Goal: Task Accomplishment & Management: Use online tool/utility

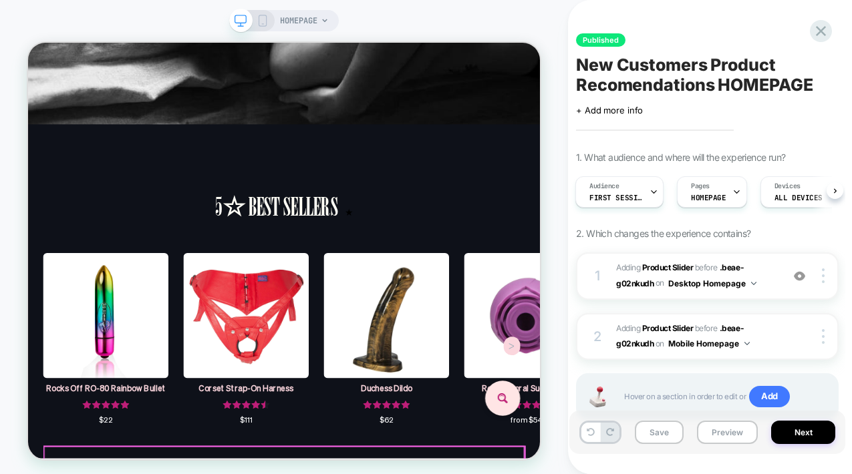
scroll to position [725, 0]
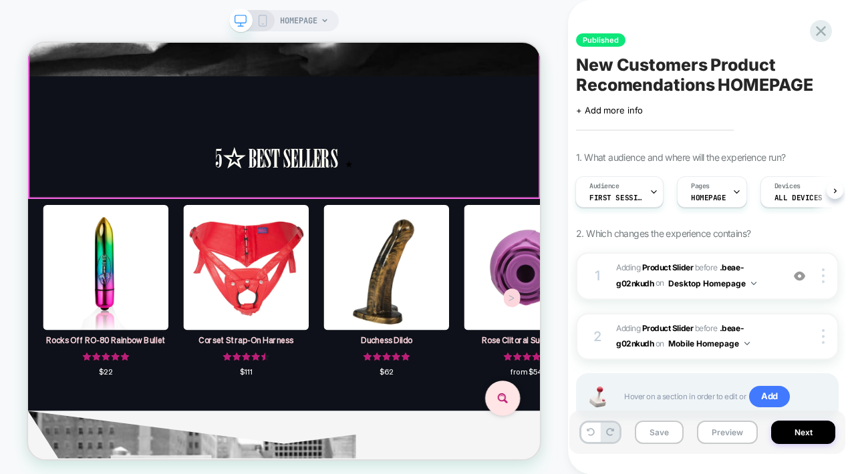
click at [606, 246] on div "Rocks Off RO-80 Rainbow Bullet $22 Corset Strap-On Harness $111 Duchess Dildo $…" at bounding box center [369, 383] width 683 height 275
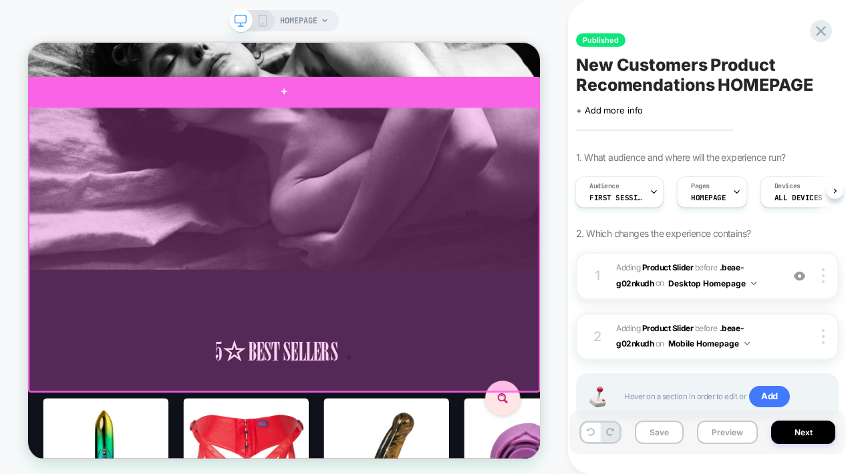
scroll to position [655, 0]
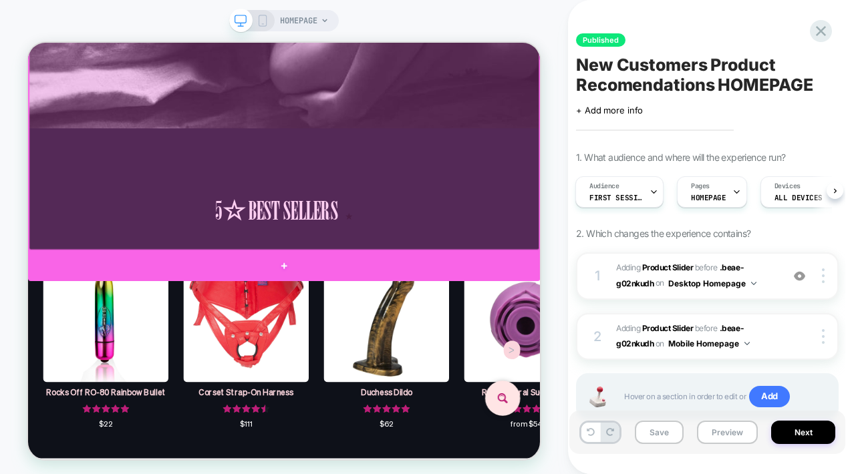
click at [371, 335] on div at bounding box center [369, 341] width 683 height 40
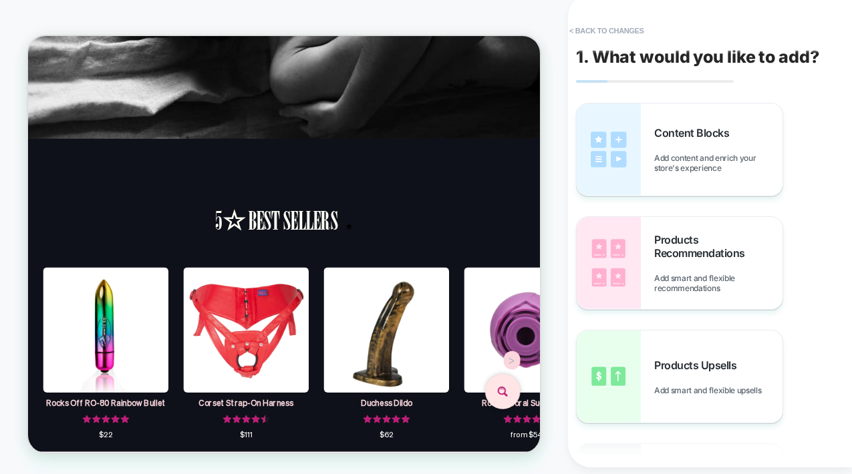
scroll to position [610, 0]
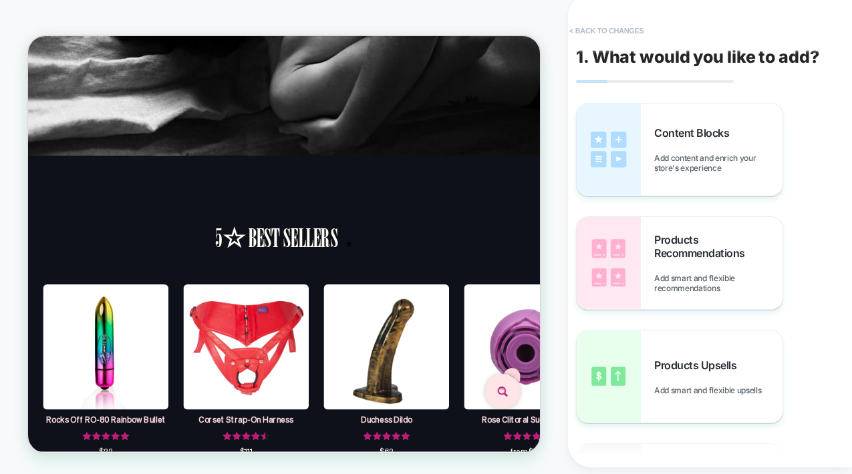
click at [619, 29] on button "< Back to changes" at bounding box center [607, 30] width 88 height 21
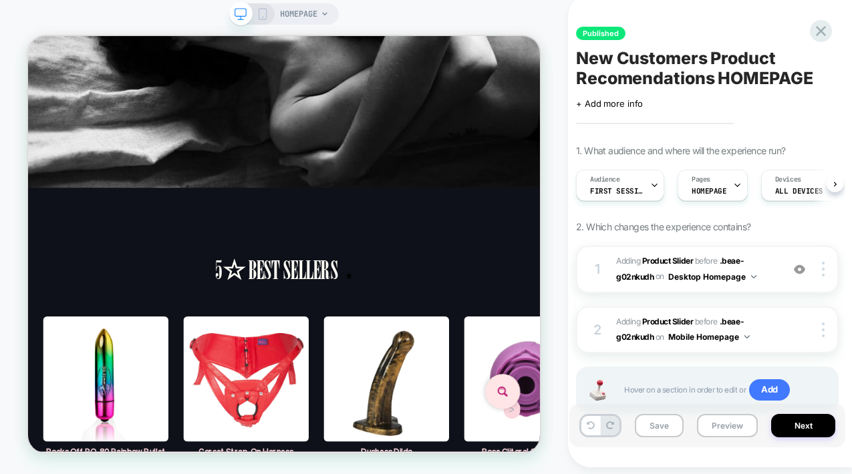
scroll to position [0, 1]
click at [651, 191] on div at bounding box center [653, 185] width 9 height 30
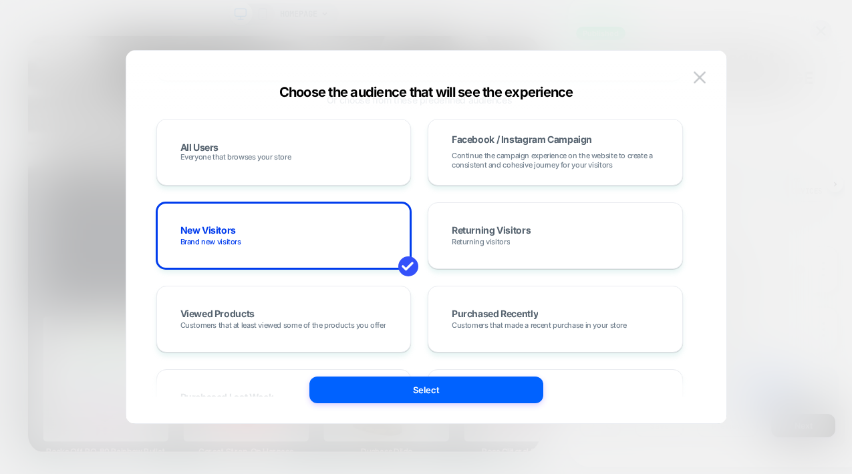
scroll to position [0, 0]
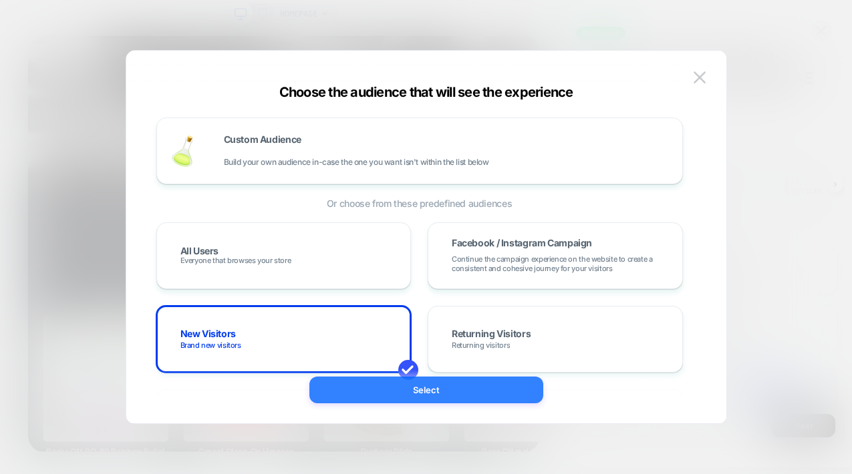
drag, startPoint x: 423, startPoint y: 390, endPoint x: 528, endPoint y: 473, distance: 133.7
click at [423, 390] on button "Select" at bounding box center [426, 390] width 234 height 27
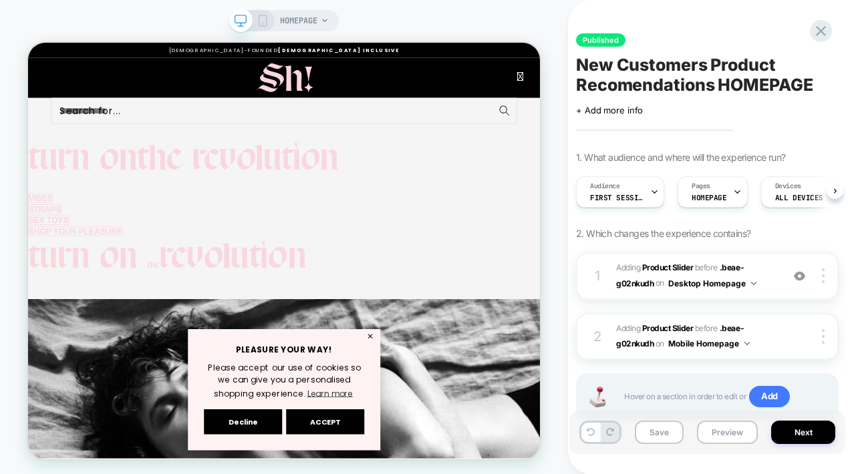
scroll to position [0, 1]
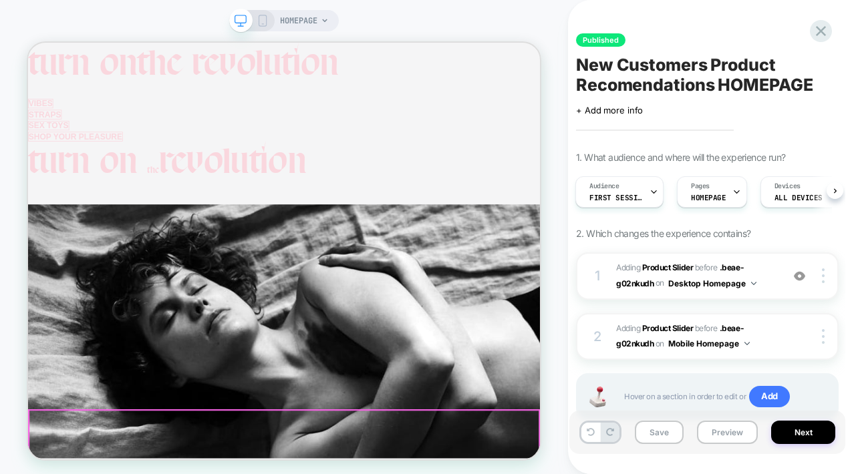
scroll to position [289, 0]
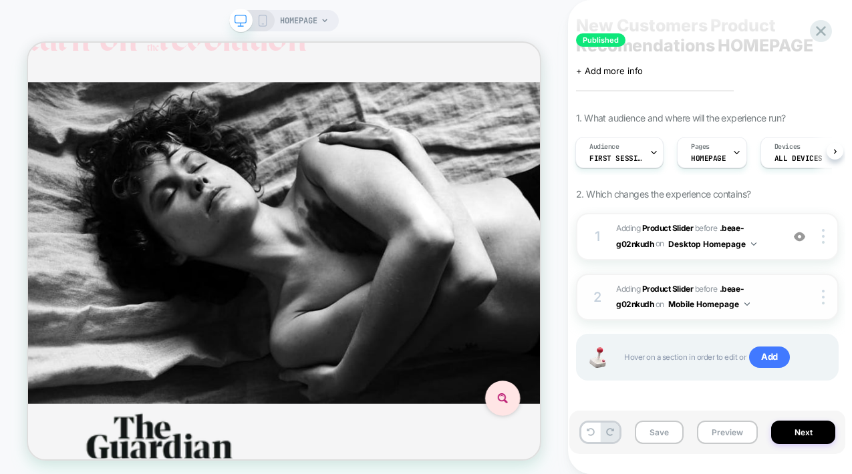
scroll to position [45, 0]
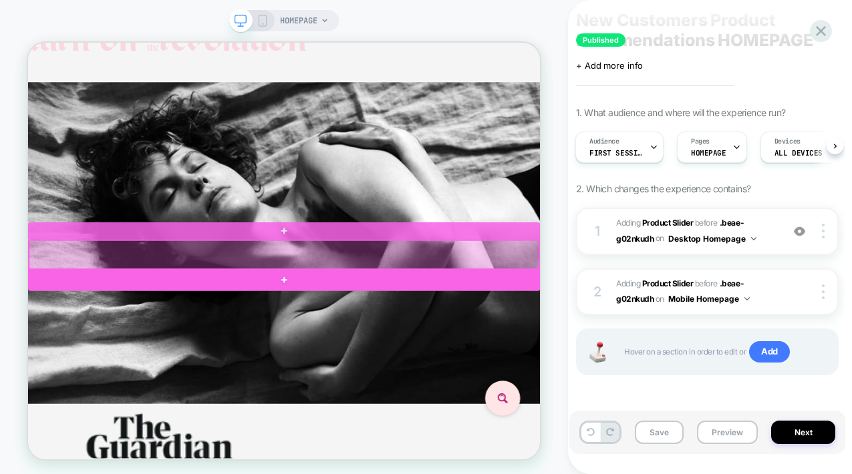
drag, startPoint x: 514, startPoint y: 315, endPoint x: 508, endPoint y: 359, distance: 45.3
click at [508, 305] on div at bounding box center [369, 305] width 683 height 0
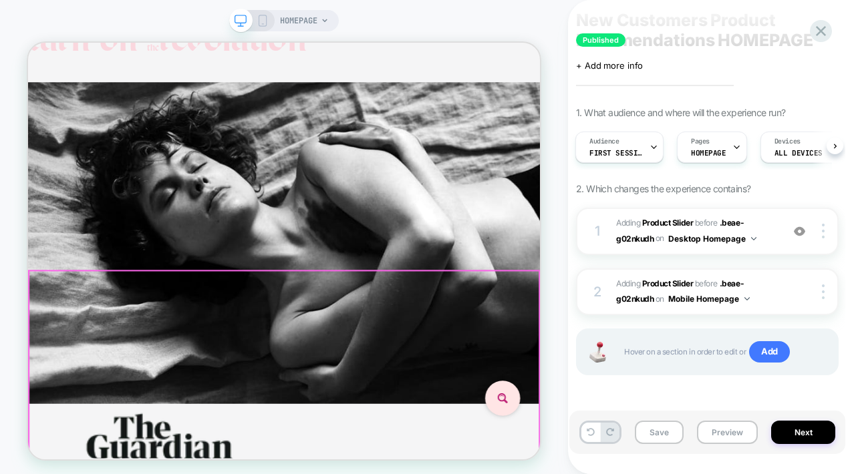
drag, startPoint x: 510, startPoint y: 334, endPoint x: 484, endPoint y: 464, distance: 132.9
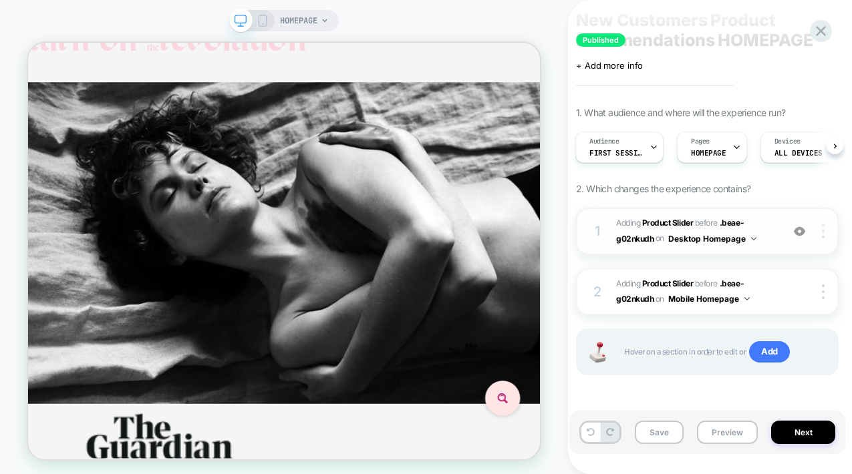
click at [819, 233] on div at bounding box center [824, 231] width 25 height 15
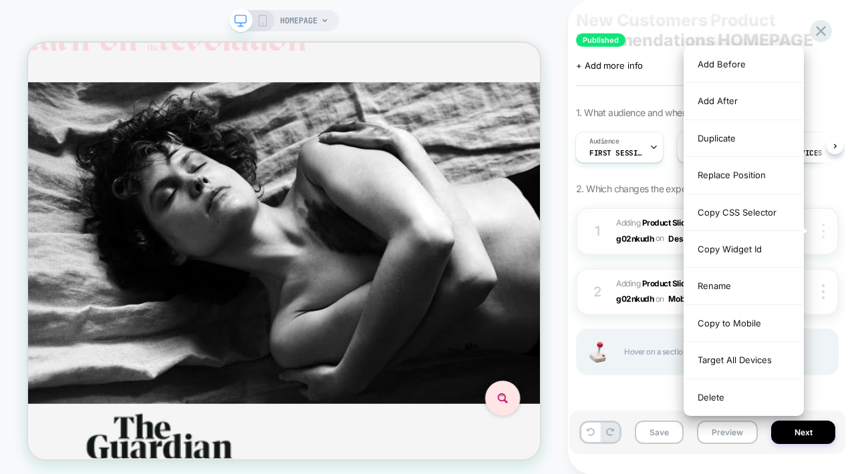
click at [819, 233] on div at bounding box center [824, 231] width 25 height 15
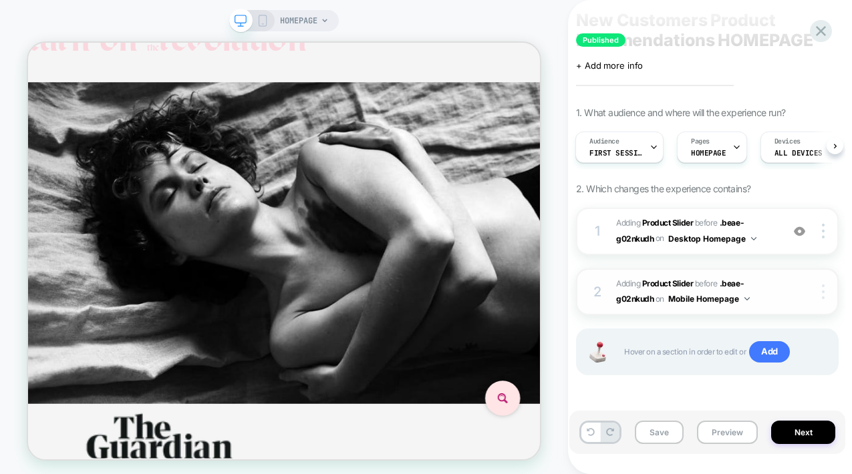
click at [820, 289] on div at bounding box center [824, 292] width 25 height 15
click at [819, 295] on div at bounding box center [824, 292] width 25 height 15
click at [674, 280] on b "Product Slider" at bounding box center [667, 284] width 51 height 10
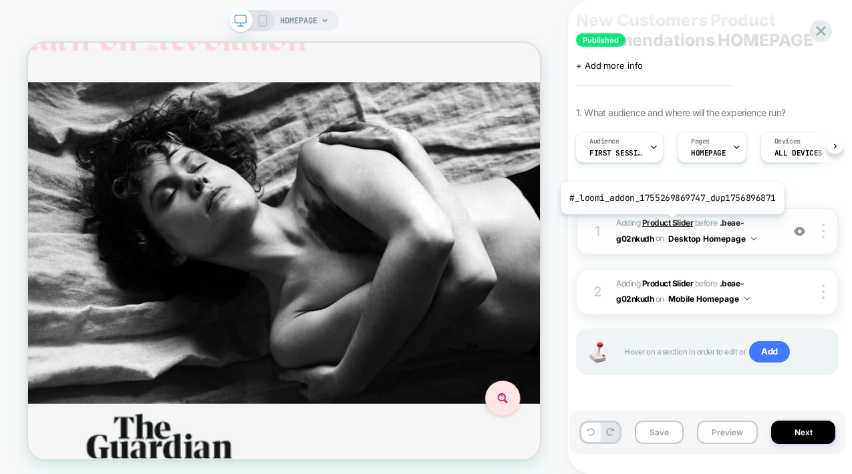
click at [669, 224] on b "Product Slider" at bounding box center [667, 223] width 51 height 10
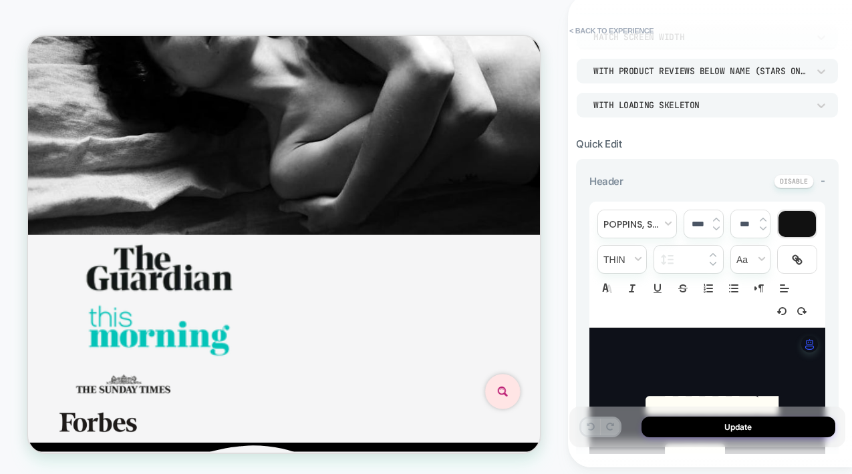
scroll to position [0, 0]
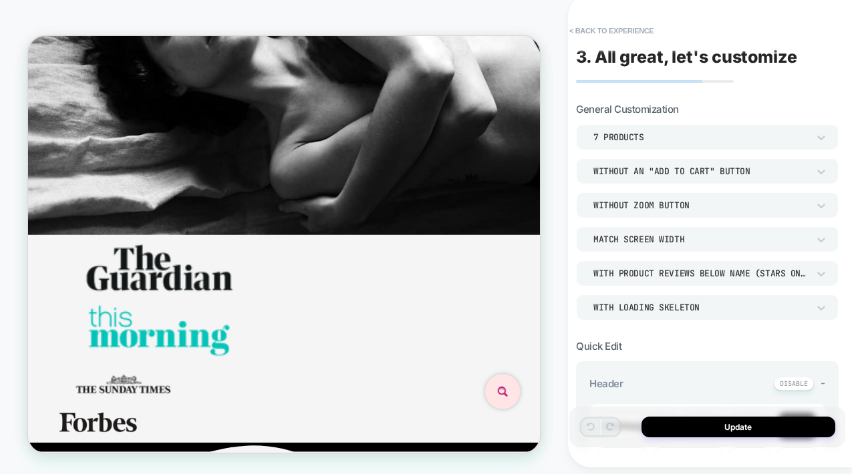
click at [634, 32] on button "< Back to experience" at bounding box center [612, 30] width 98 height 21
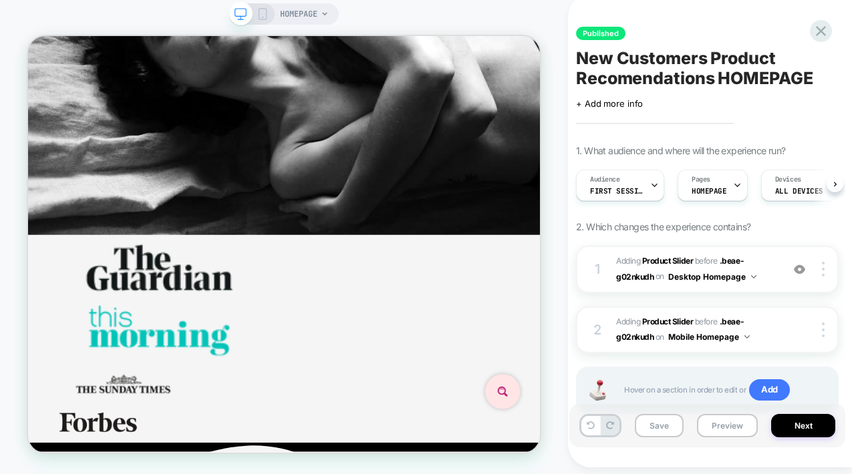
scroll to position [0, 1]
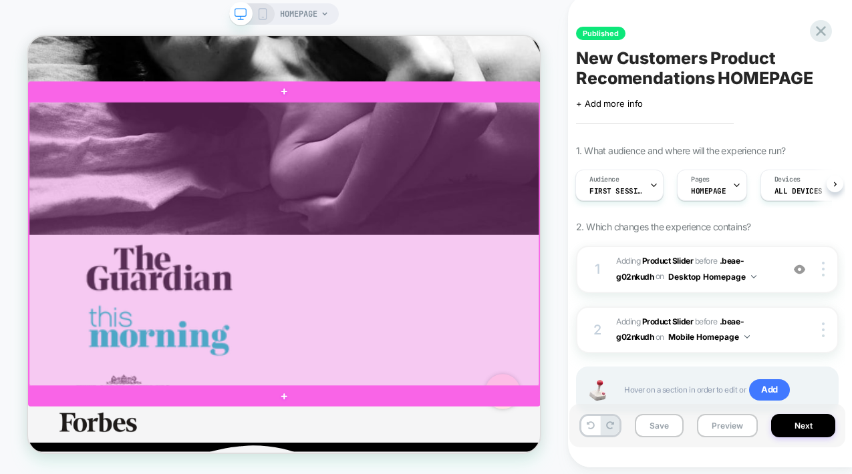
click at [458, 181] on div at bounding box center [369, 313] width 680 height 379
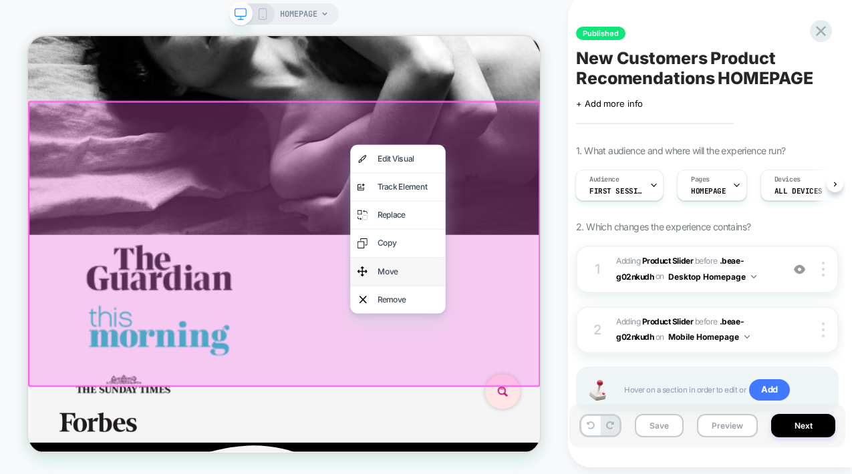
click at [507, 346] on div "Move" at bounding box center [535, 350] width 82 height 18
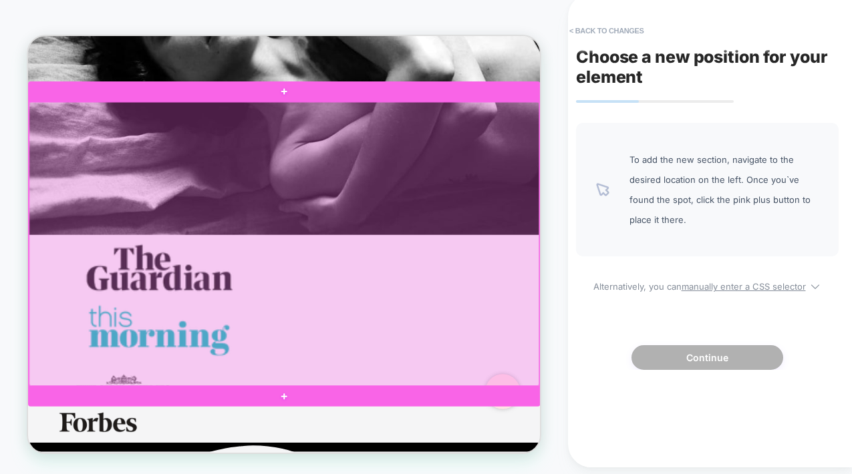
drag, startPoint x: 558, startPoint y: 192, endPoint x: 522, endPoint y: 293, distance: 107.1
click at [533, 325] on div at bounding box center [369, 313] width 680 height 379
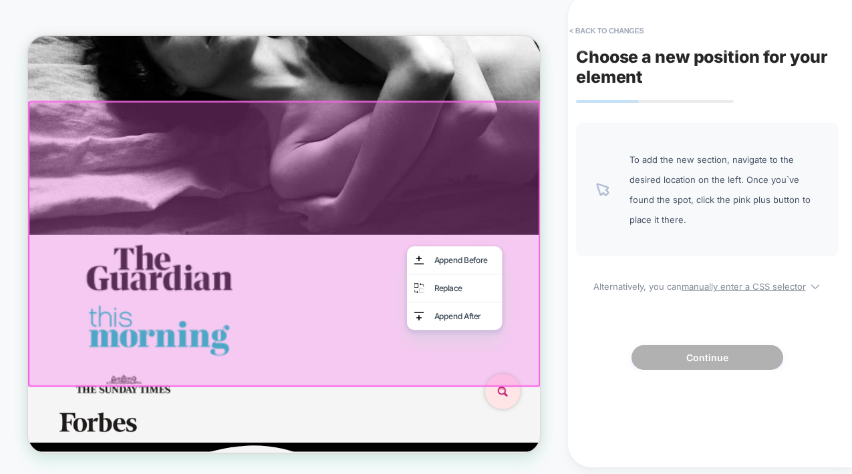
click at [459, 157] on div at bounding box center [369, 313] width 683 height 381
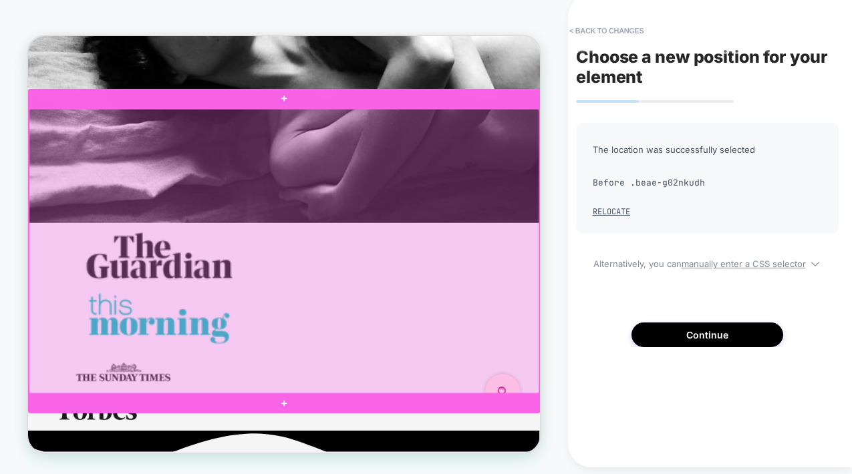
scroll to position [326, 0]
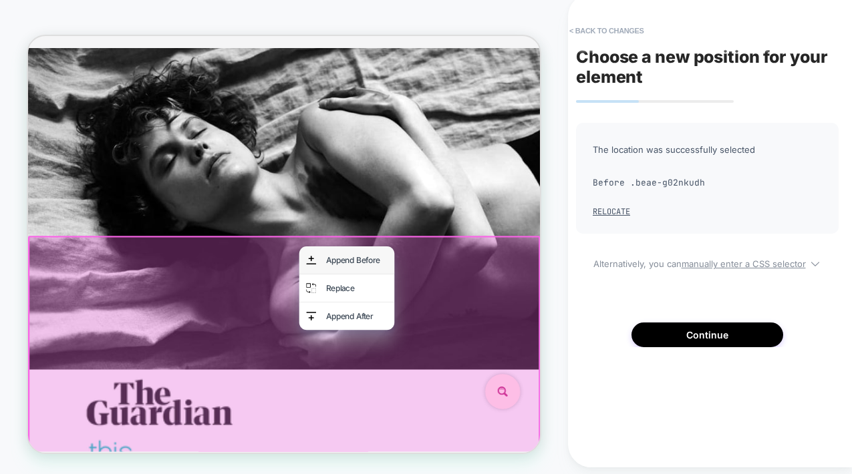
click at [442, 334] on div "Append Before" at bounding box center [467, 335] width 82 height 18
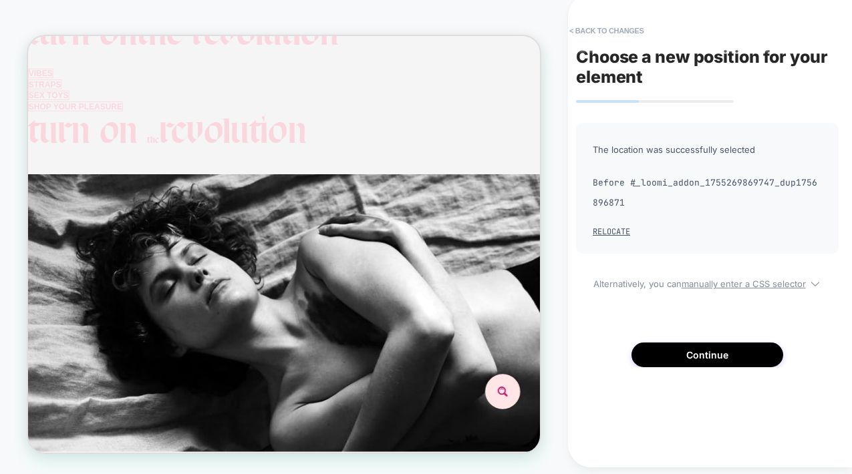
scroll to position [0, 0]
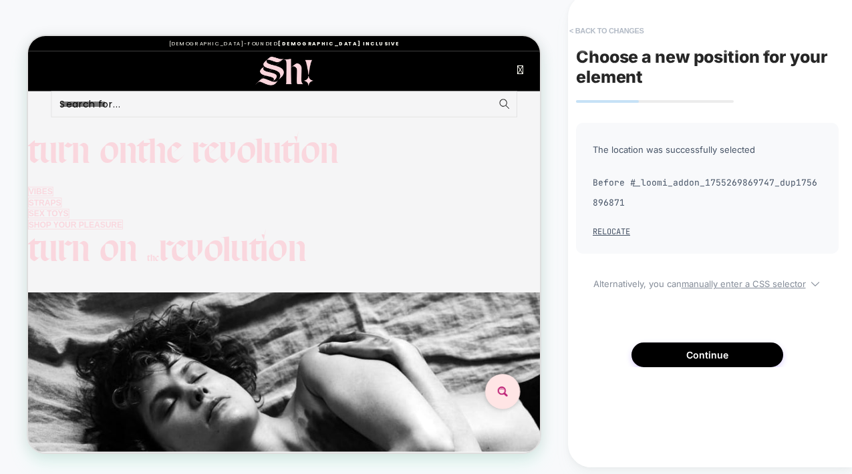
click at [613, 30] on button "< Back to changes" at bounding box center [607, 30] width 88 height 21
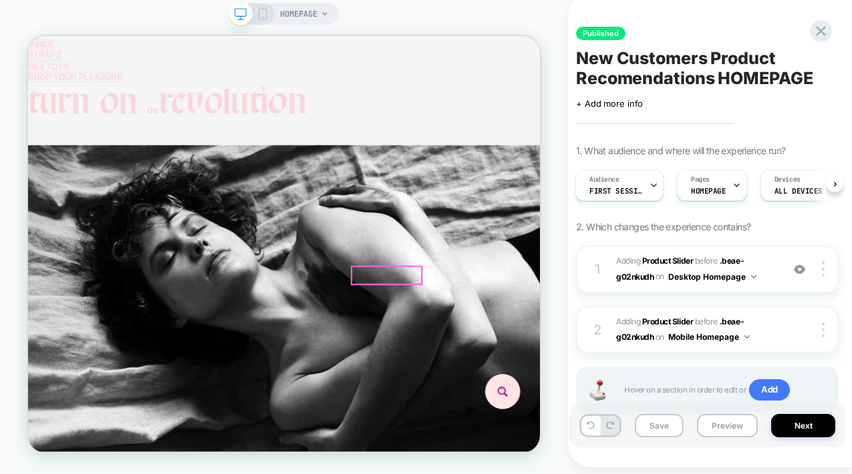
scroll to position [375, 0]
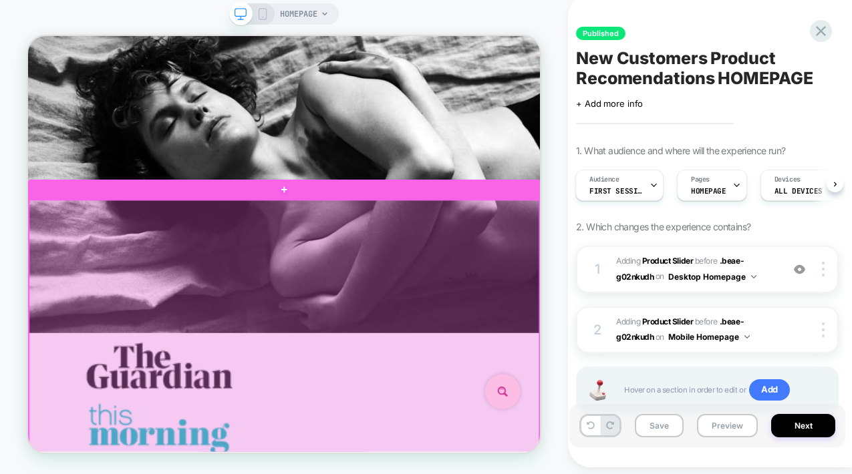
click at [530, 298] on div at bounding box center [369, 444] width 680 height 379
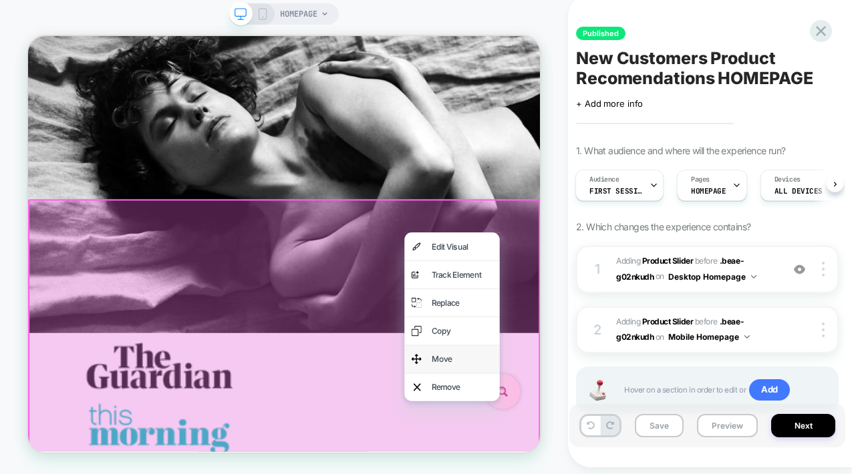
click at [544, 455] on img at bounding box center [545, 466] width 13 height 23
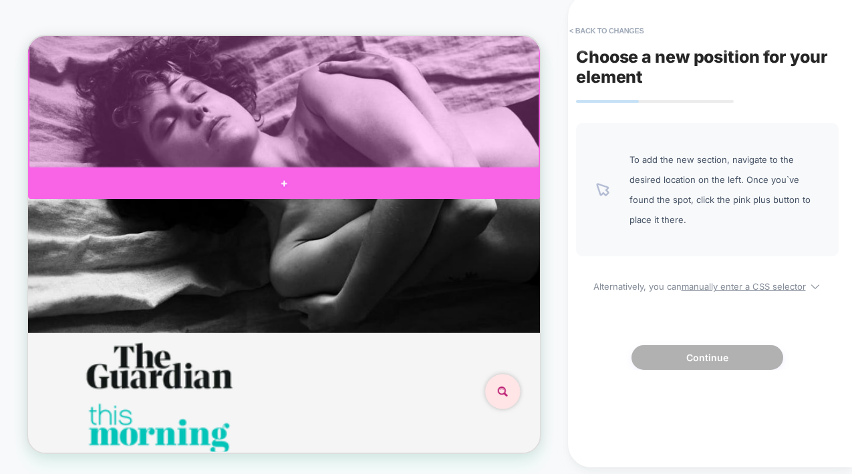
click at [369, 223] on div at bounding box center [369, 233] width 683 height 40
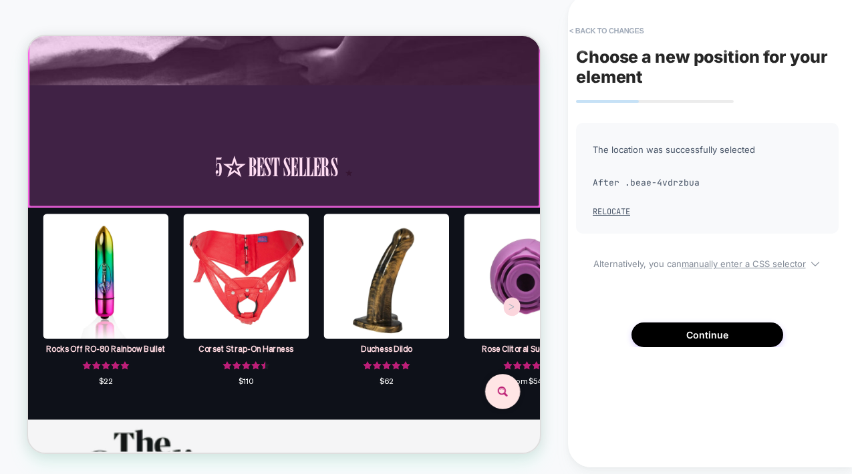
scroll to position [761, 0]
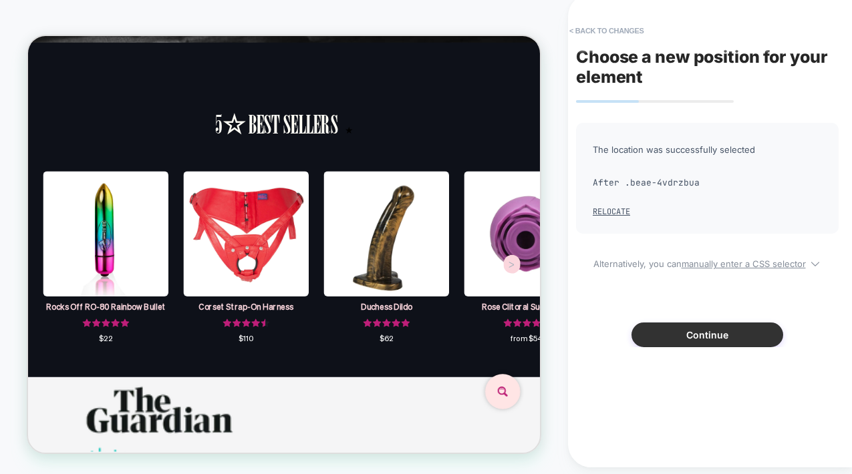
click at [717, 336] on button "Continue" at bounding box center [707, 335] width 152 height 25
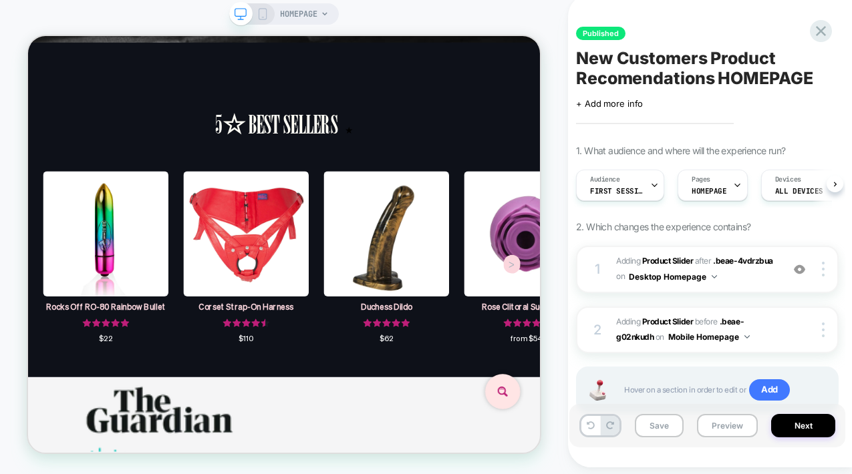
scroll to position [0, 1]
click at [267, 13] on icon at bounding box center [263, 14] width 12 height 12
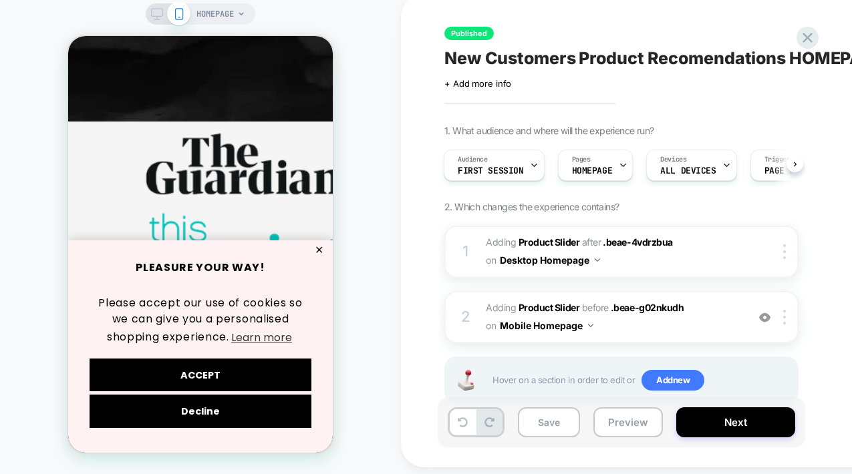
scroll to position [0, 186]
click at [192, 371] on button "ACCEPT" at bounding box center [201, 375] width 222 height 33
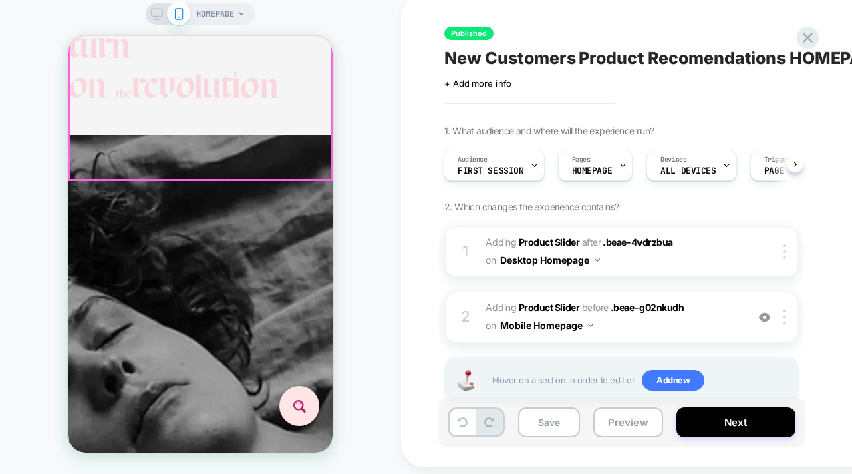
scroll to position [0, 407]
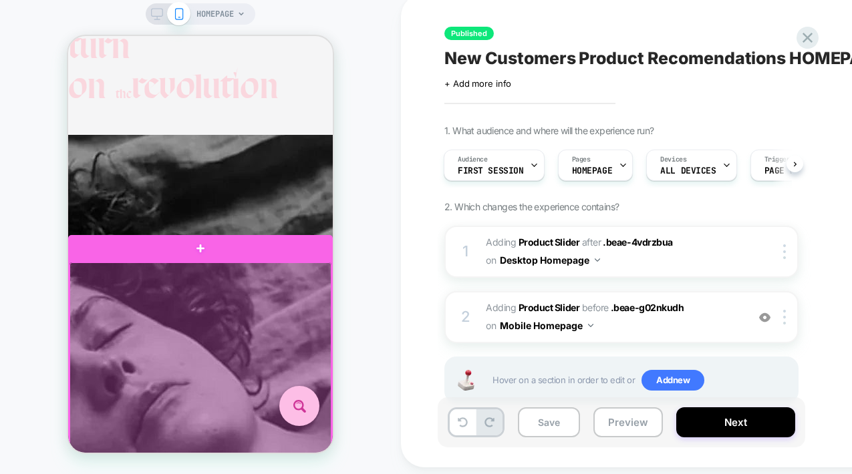
click at [250, 277] on div at bounding box center [200, 418] width 262 height 311
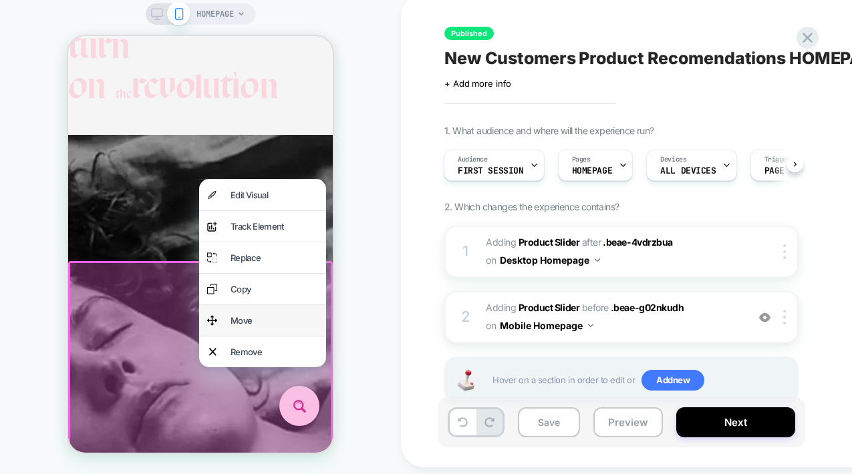
click at [238, 328] on div "Move" at bounding box center [274, 320] width 88 height 15
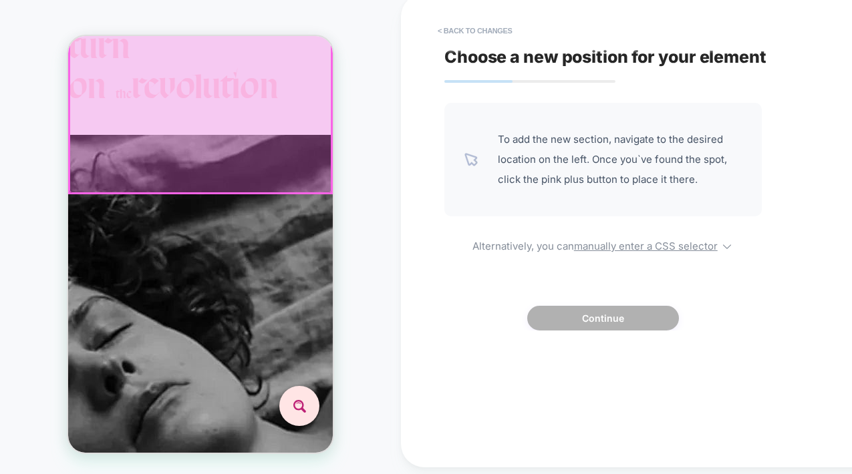
scroll to position [0, 0]
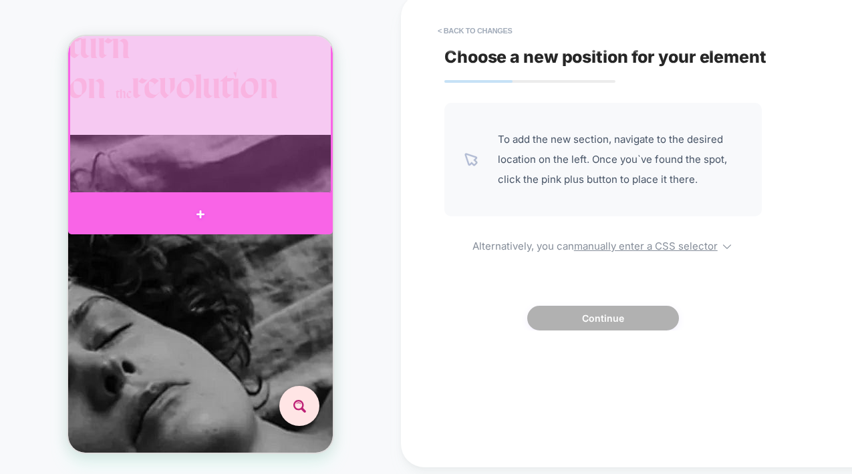
click at [200, 208] on div at bounding box center [200, 214] width 265 height 40
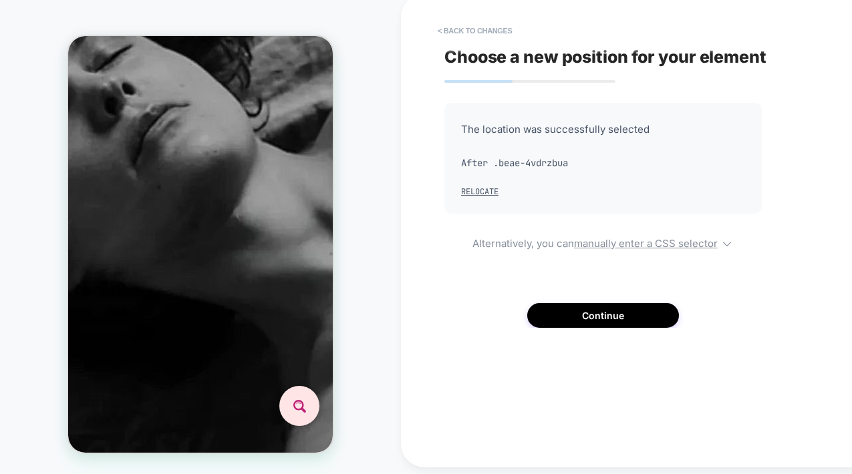
scroll to position [0, 186]
click at [597, 317] on button "Continue" at bounding box center [603, 315] width 152 height 25
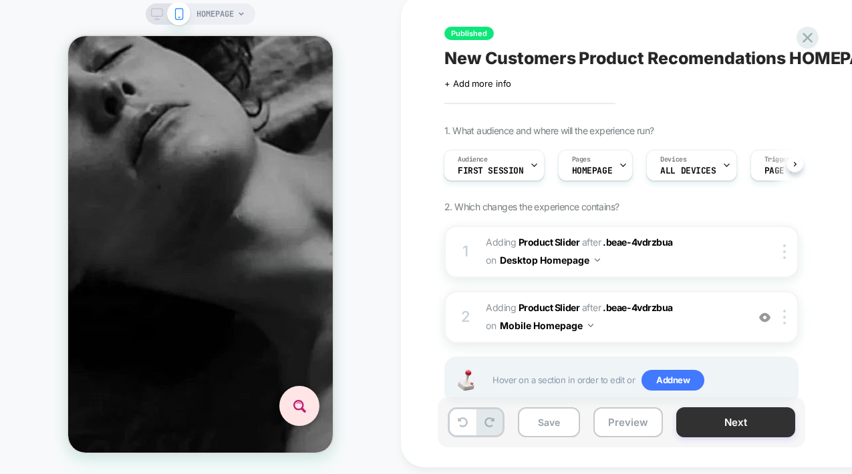
scroll to position [0, 407]
click at [756, 420] on button "Next" at bounding box center [735, 423] width 119 height 30
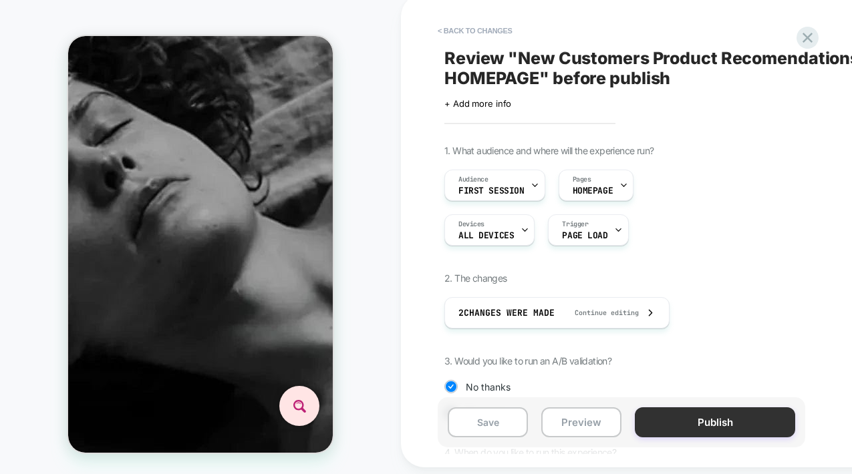
scroll to position [551, 0]
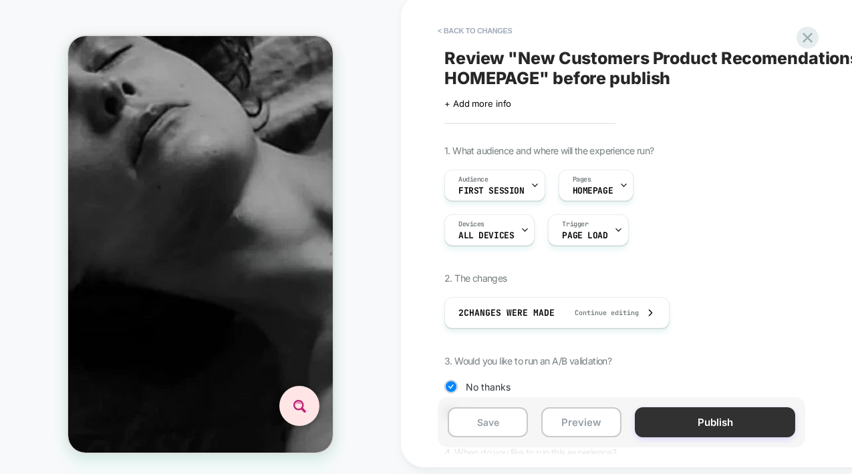
click at [714, 418] on button "Publish" at bounding box center [715, 423] width 160 height 30
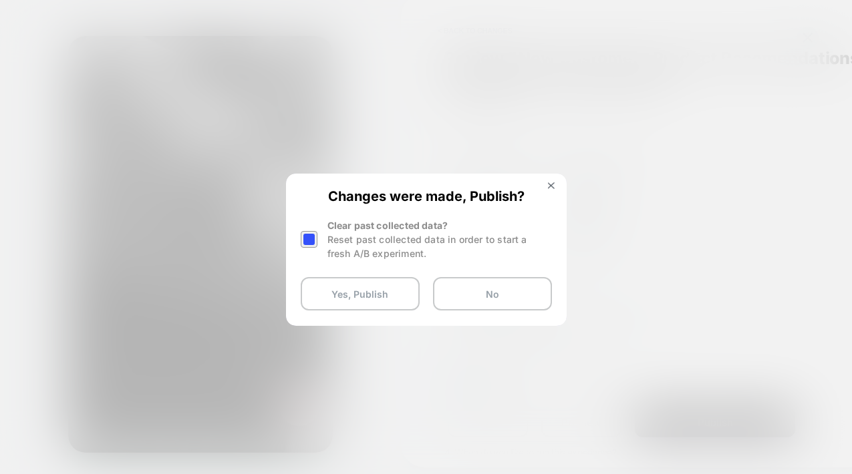
click at [311, 237] on div at bounding box center [309, 239] width 17 height 17
click at [350, 295] on button "Yes, Publish" at bounding box center [360, 293] width 119 height 33
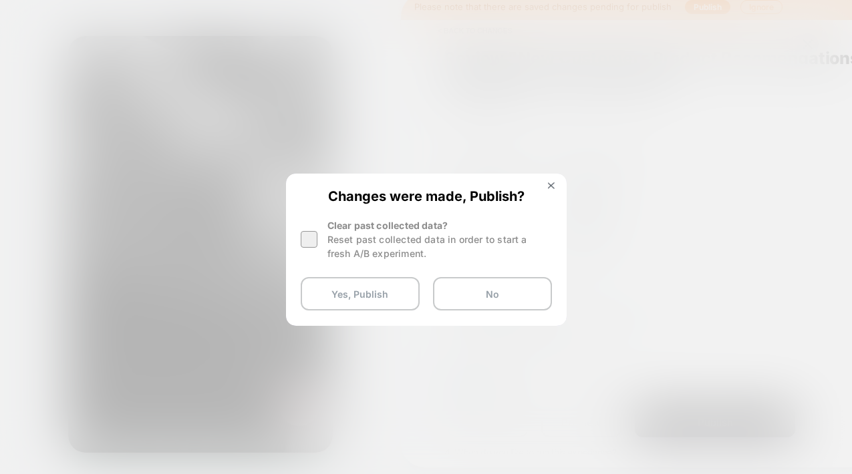
scroll to position [0, 593]
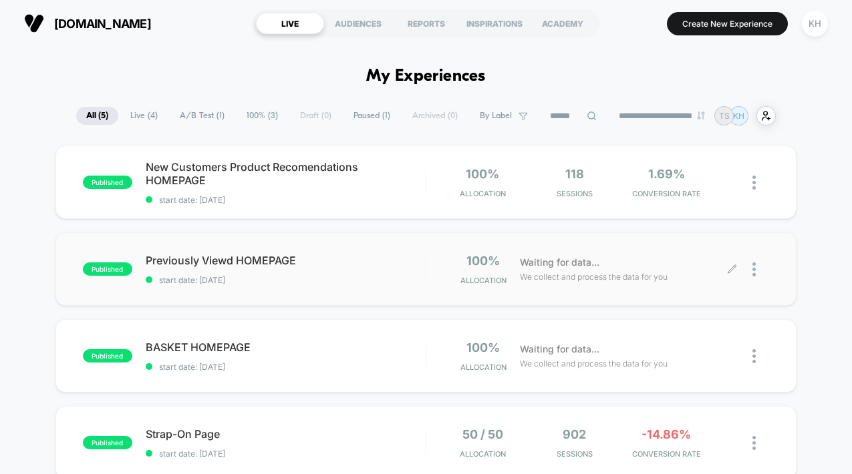
click at [733, 271] on icon at bounding box center [732, 270] width 10 height 10
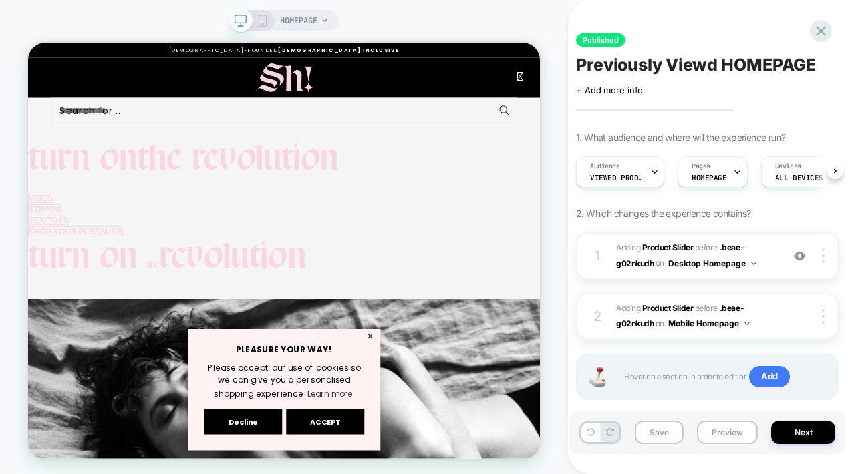
scroll to position [0, 1]
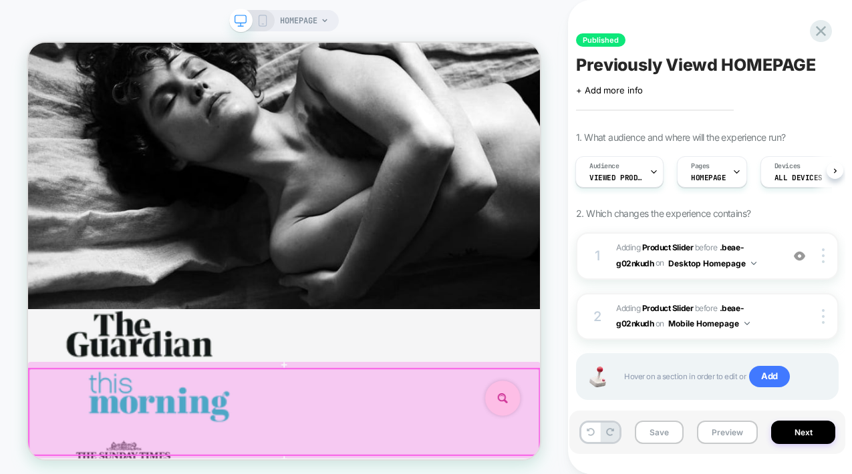
scroll to position [404, 0]
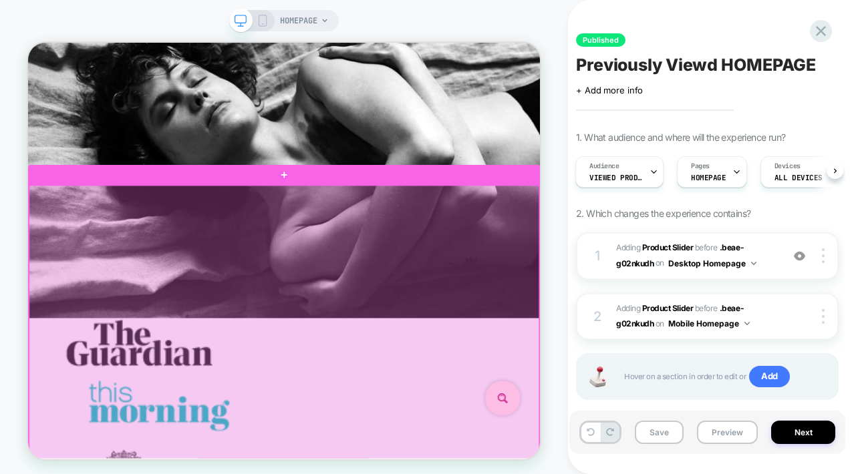
click at [555, 271] on div at bounding box center [369, 423] width 680 height 380
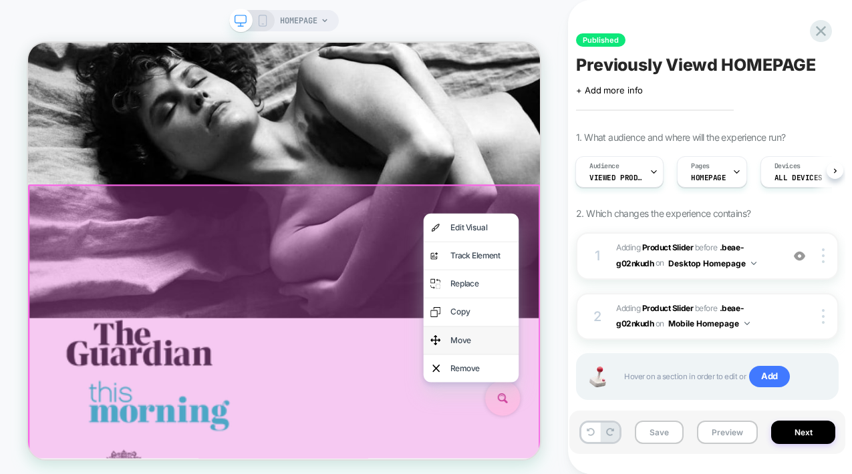
click at [584, 436] on div "Move" at bounding box center [618, 440] width 127 height 37
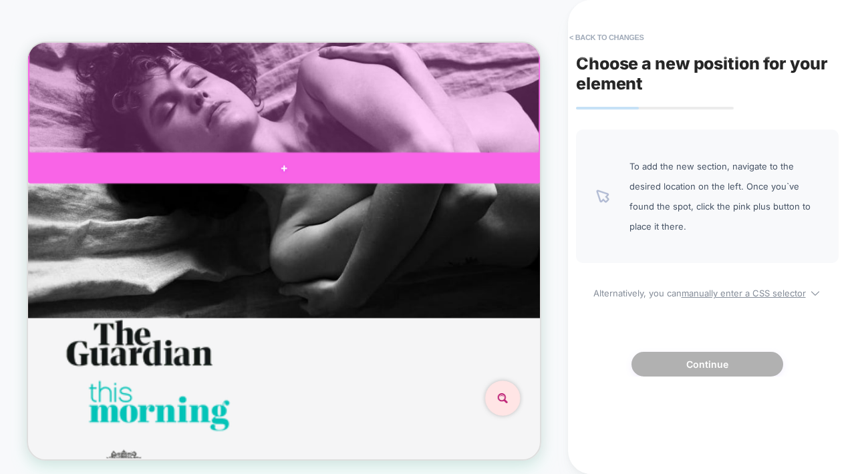
click at [366, 207] on div at bounding box center [369, 211] width 683 height 40
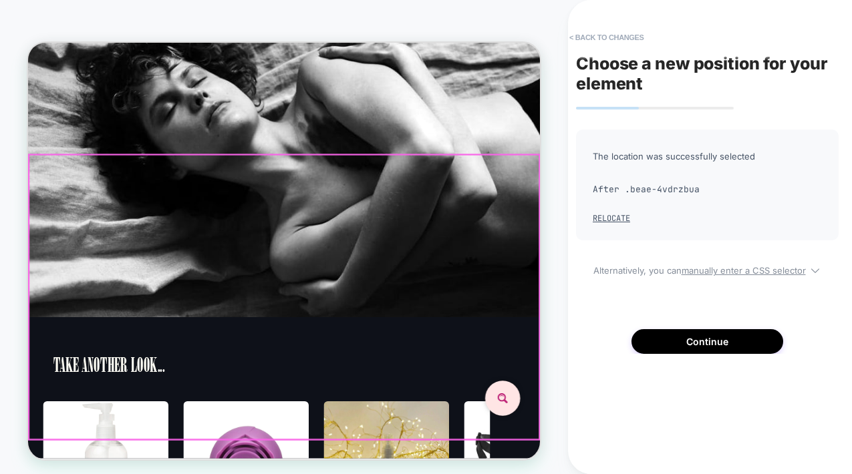
scroll to position [625, 0]
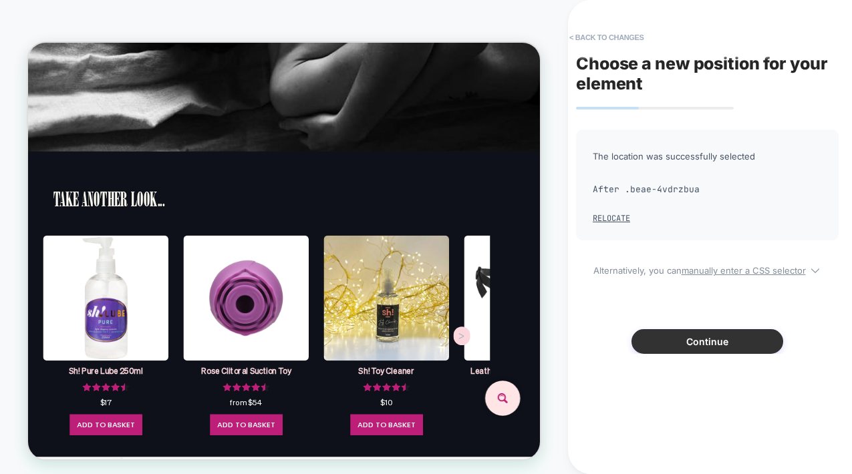
click at [720, 342] on button "Continue" at bounding box center [707, 341] width 152 height 25
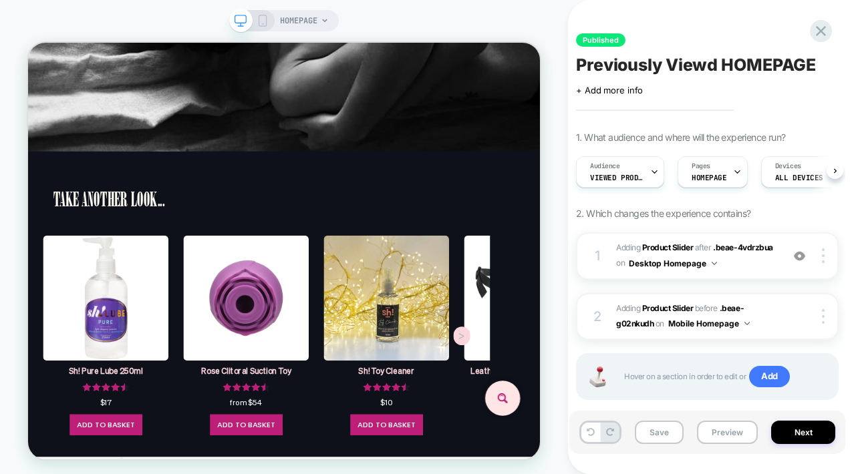
scroll to position [0, 1]
click at [259, 22] on icon at bounding box center [263, 21] width 12 height 12
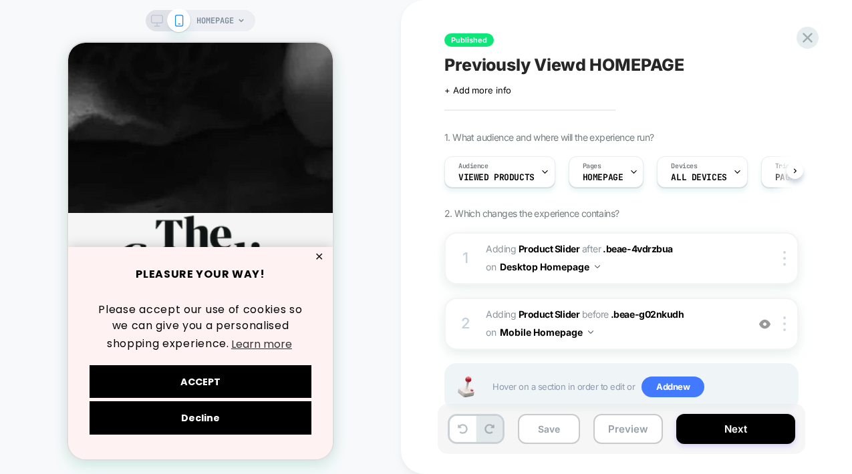
scroll to position [0, 1]
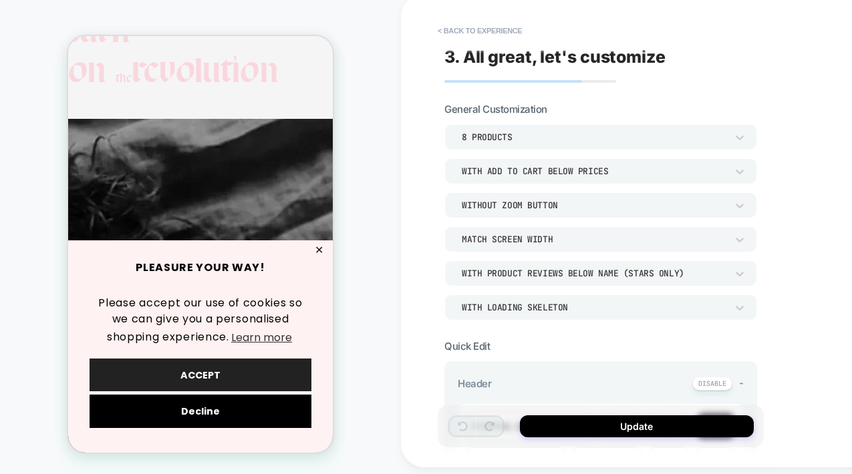
scroll to position [289, 0]
click at [205, 377] on button "ACCEPT" at bounding box center [201, 375] width 222 height 33
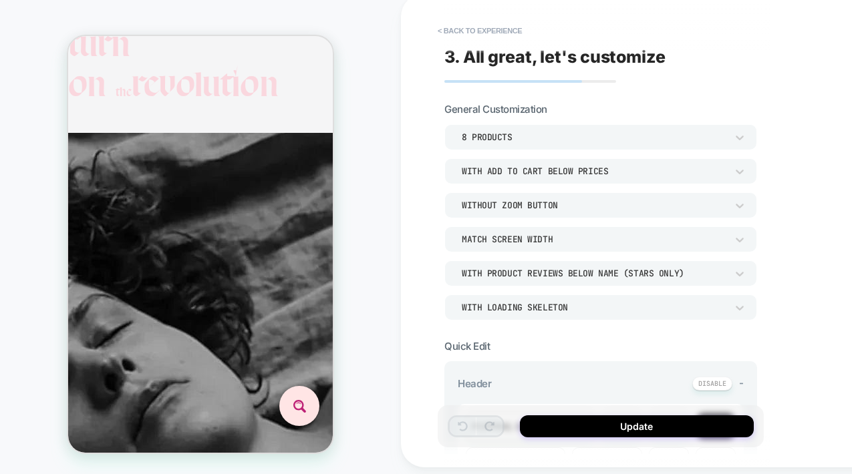
scroll to position [275, 0]
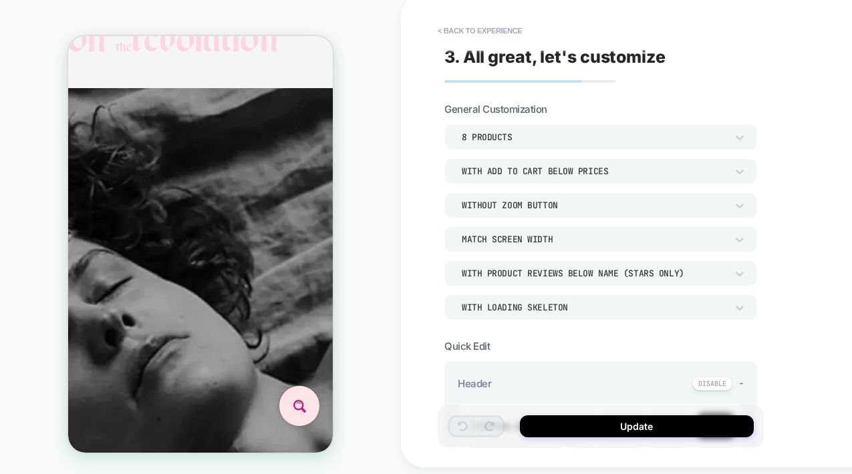
scroll to position [501, 0]
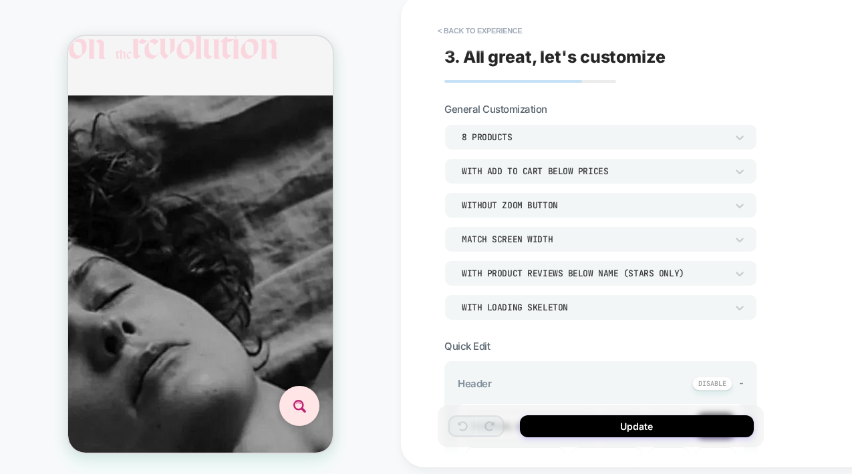
scroll to position [135, 0]
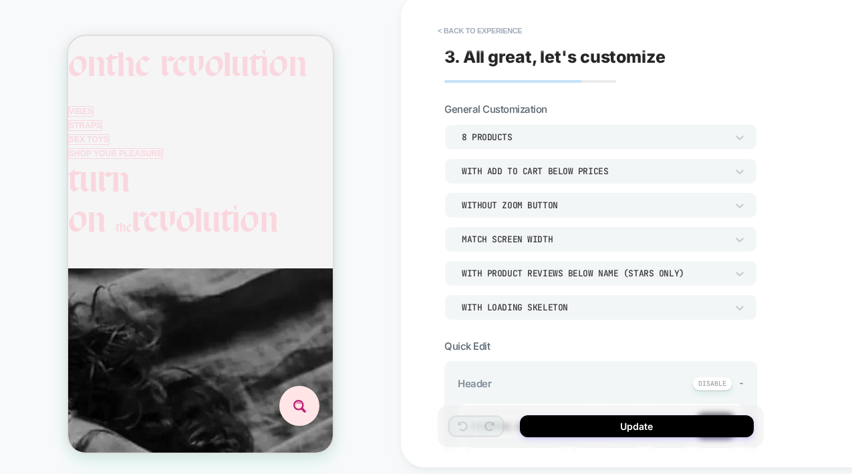
scroll to position [150, 0]
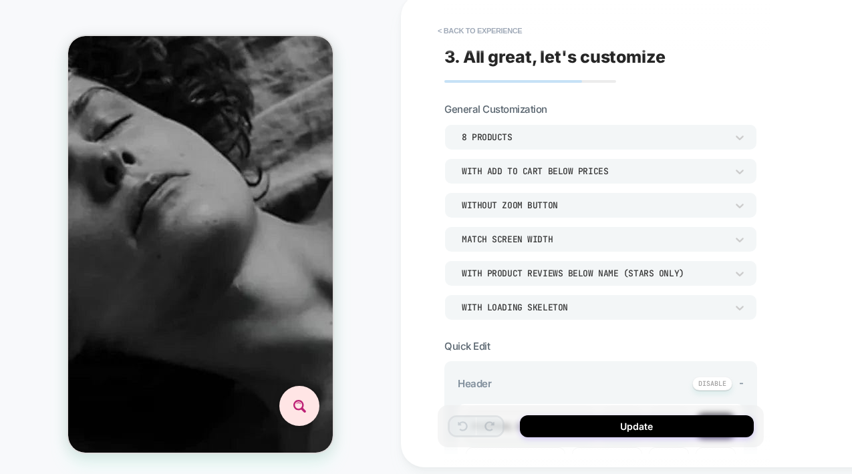
scroll to position [313, 0]
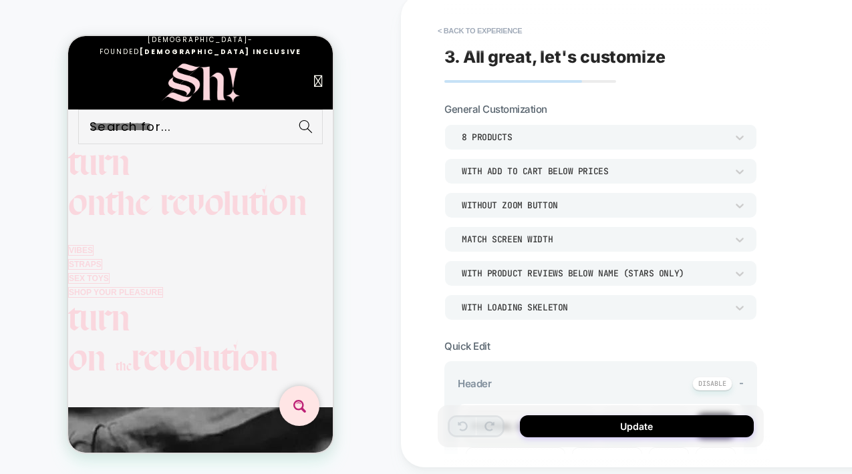
scroll to position [0, 0]
click at [485, 29] on button "< Back to experience" at bounding box center [480, 30] width 98 height 21
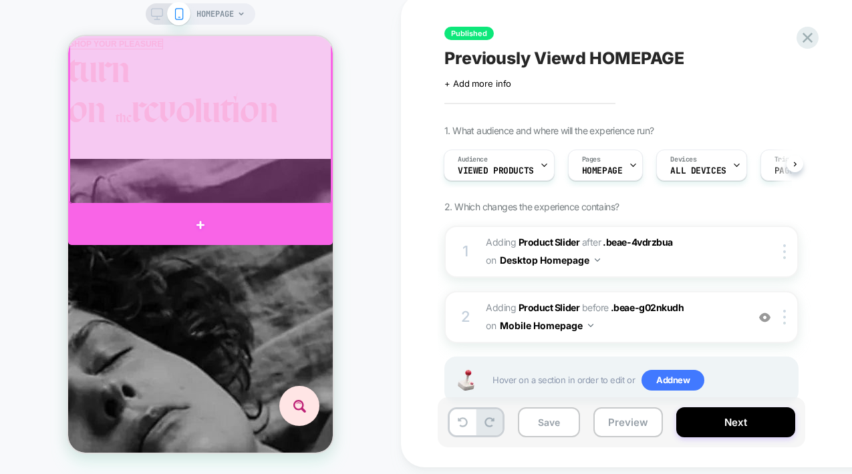
scroll to position [260, 0]
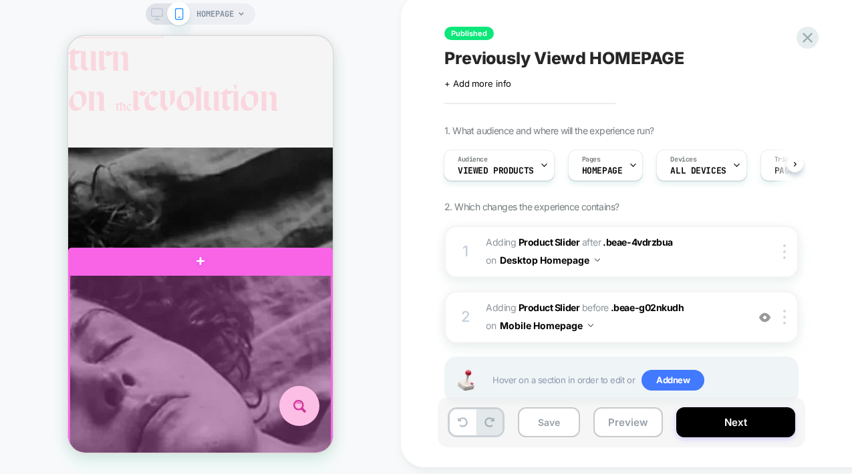
scroll to position [0, 407]
click at [215, 307] on div at bounding box center [200, 448] width 262 height 347
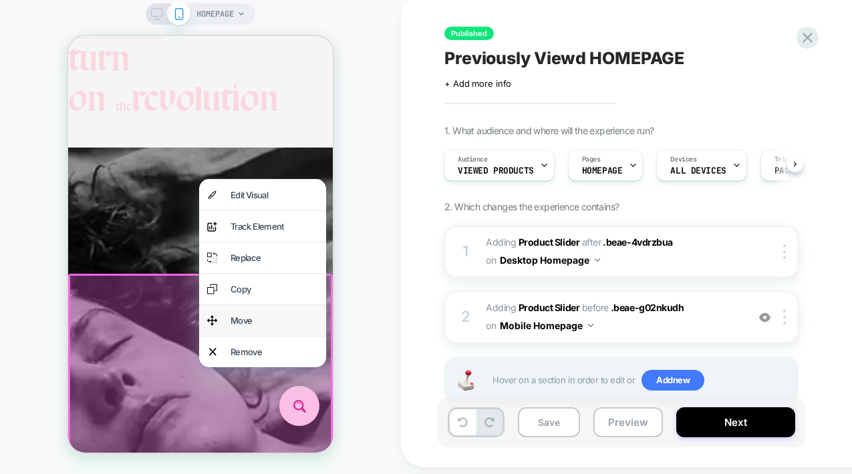
click at [236, 328] on div "Move" at bounding box center [274, 320] width 88 height 15
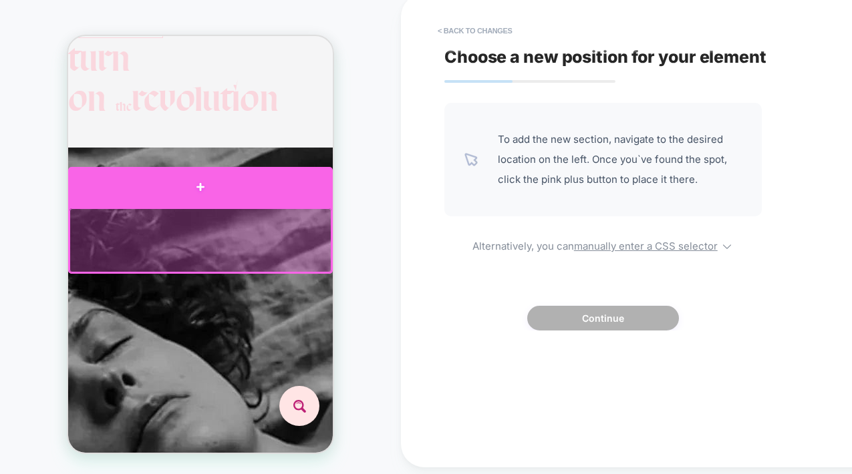
scroll to position [0, 186]
click at [200, 190] on div at bounding box center [200, 187] width 265 height 40
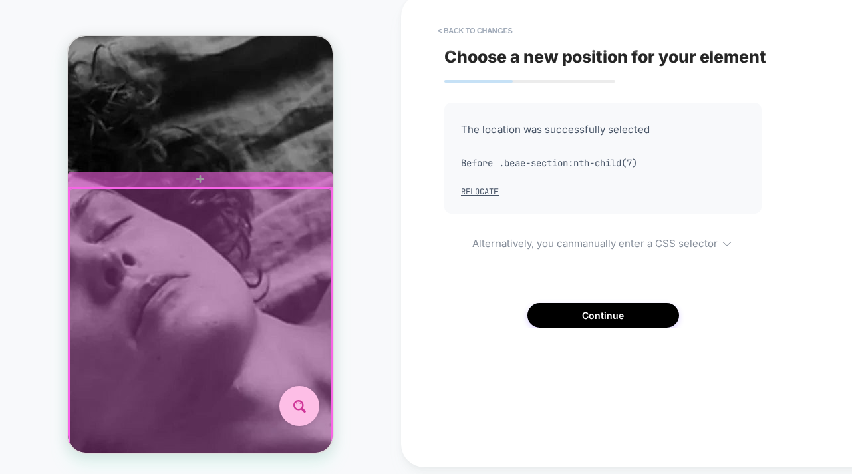
scroll to position [622, 0]
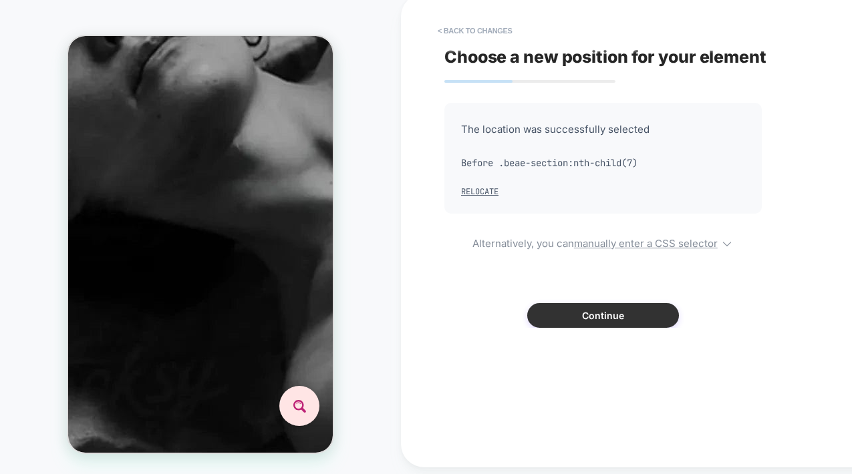
click at [609, 315] on button "Continue" at bounding box center [603, 315] width 152 height 25
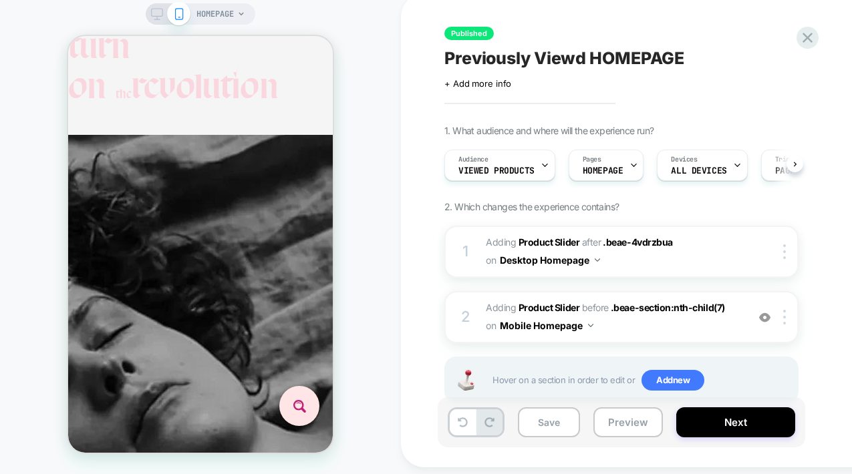
scroll to position [0, 0]
click at [728, 422] on button "Next" at bounding box center [735, 423] width 119 height 30
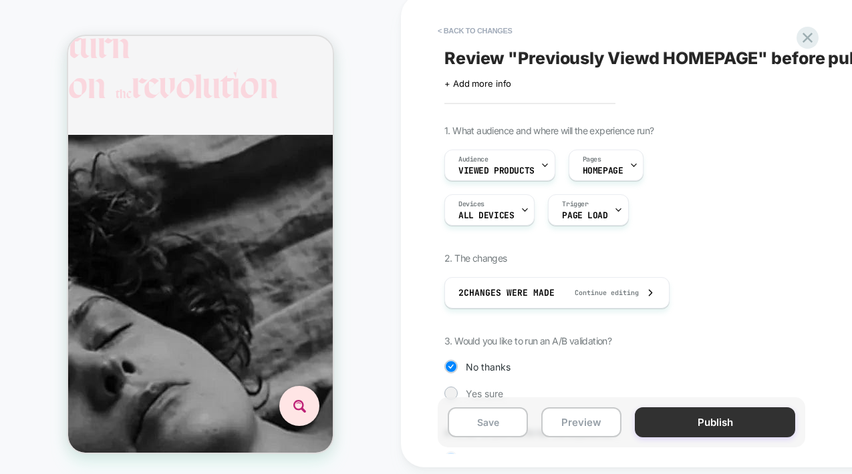
click at [716, 418] on button "Publish" at bounding box center [715, 423] width 160 height 30
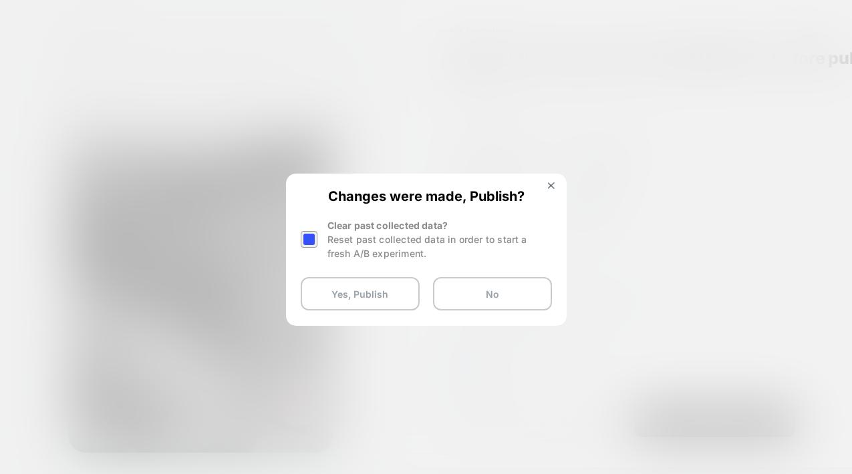
click at [304, 234] on div at bounding box center [309, 239] width 17 height 17
click at [350, 289] on button "Yes, Publish" at bounding box center [360, 293] width 119 height 33
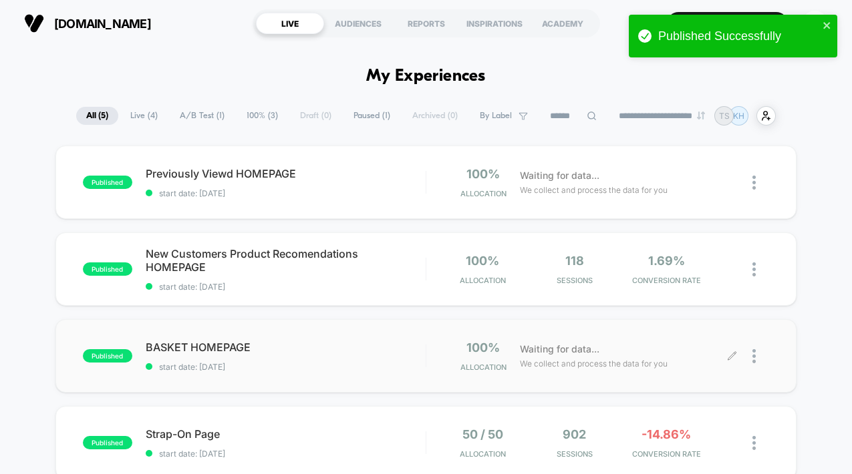
click at [732, 354] on icon at bounding box center [732, 356] width 10 height 10
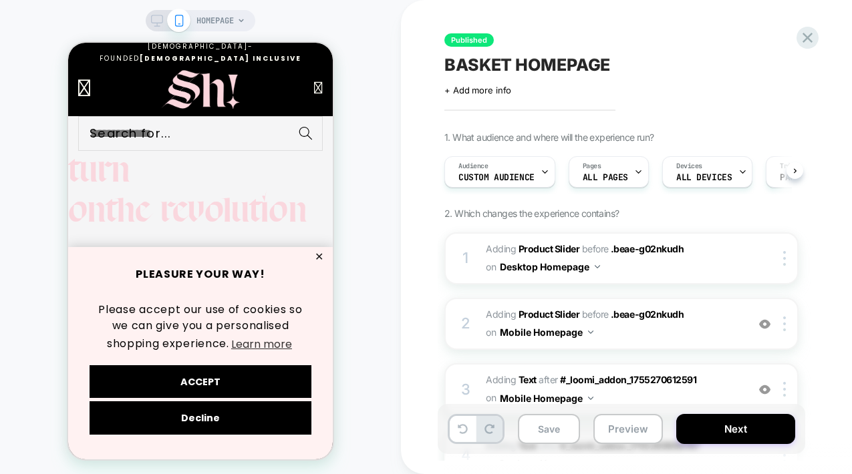
scroll to position [0, 1]
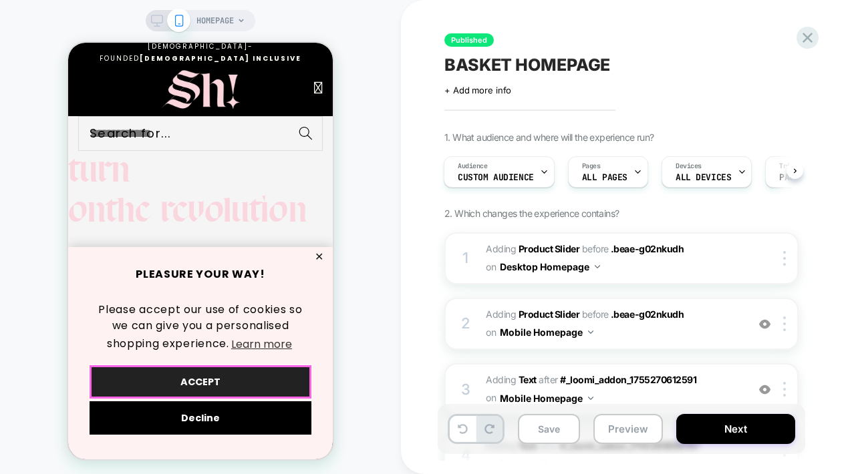
click at [195, 377] on button "ACCEPT" at bounding box center [201, 381] width 222 height 33
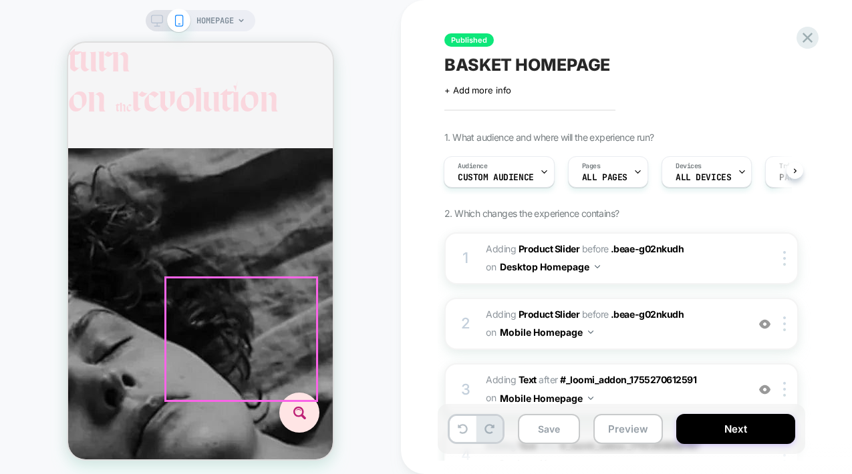
scroll to position [0, 186]
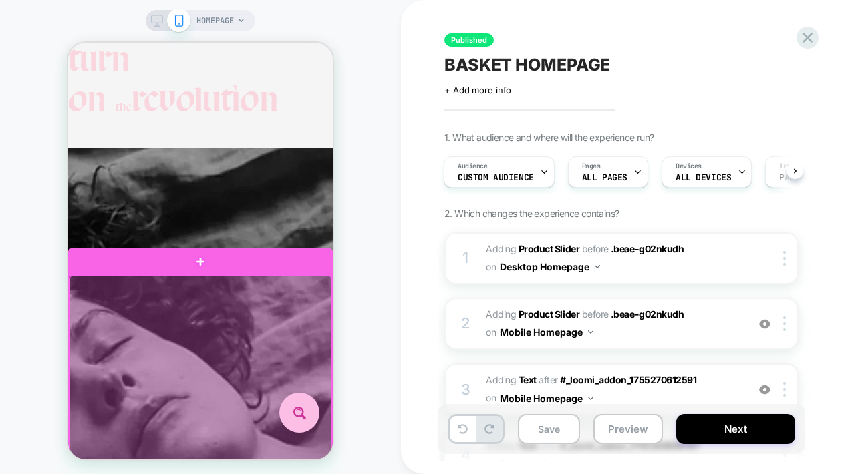
click at [278, 305] on div at bounding box center [200, 437] width 262 height 323
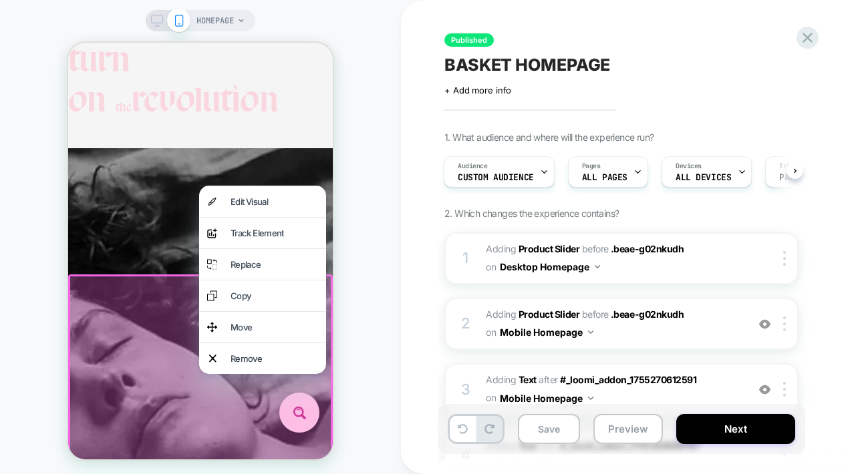
scroll to position [0, 407]
click at [226, 335] on div "Move" at bounding box center [262, 327] width 127 height 31
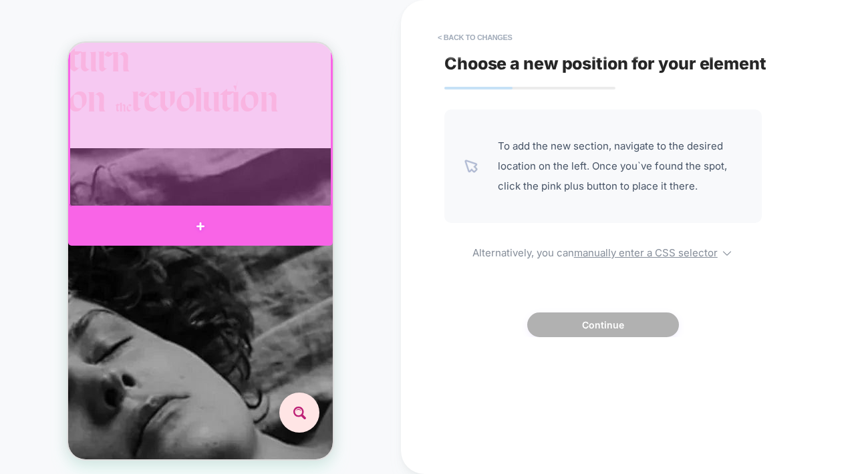
scroll to position [0, 593]
click at [202, 218] on div at bounding box center [200, 227] width 265 height 39
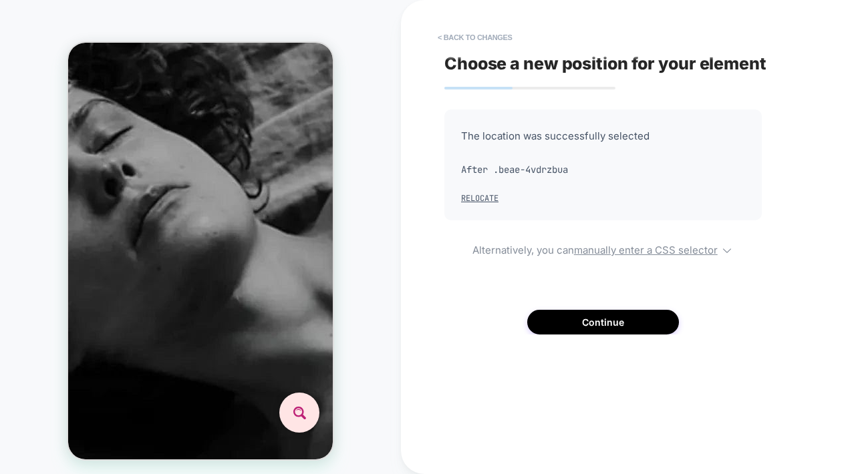
scroll to position [0, 0]
click at [600, 317] on button "Continue" at bounding box center [603, 322] width 152 height 25
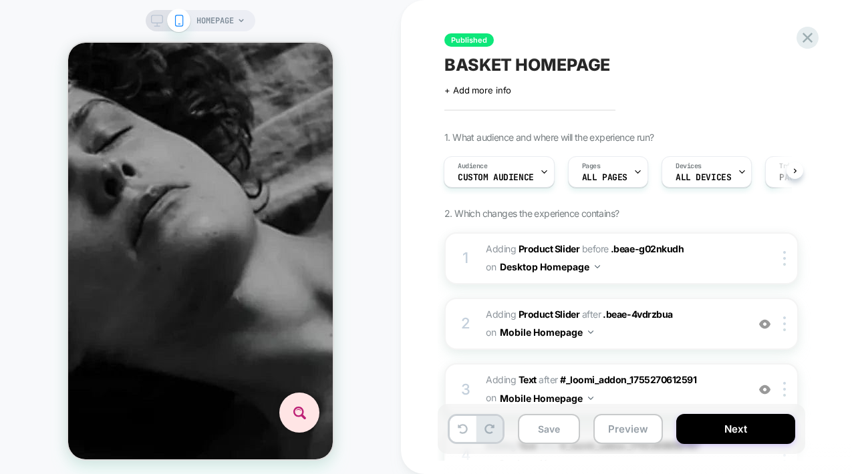
scroll to position [0, 173]
click at [152, 17] on icon at bounding box center [157, 21] width 12 height 12
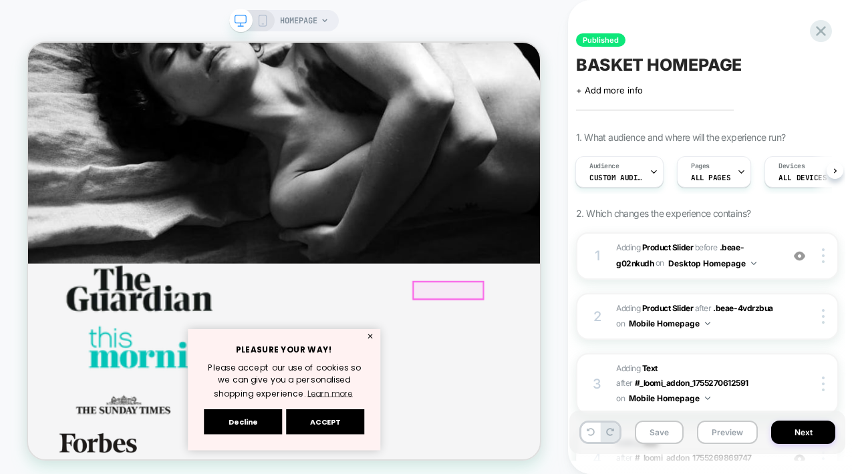
scroll to position [358, 0]
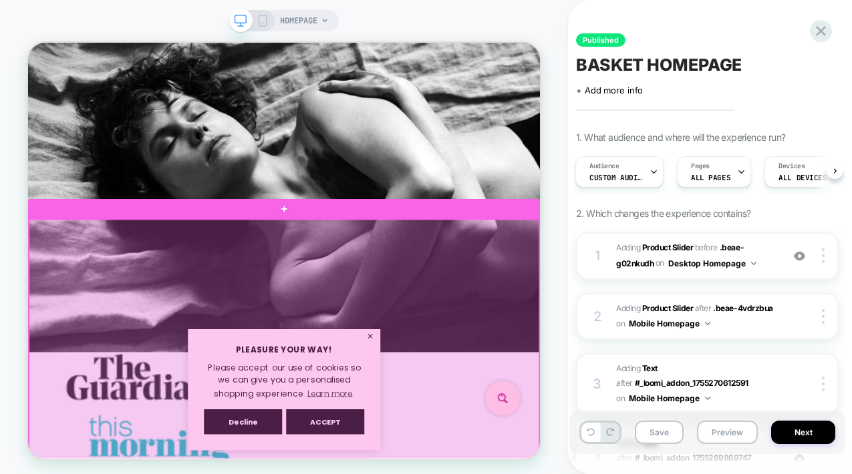
click at [498, 298] on div at bounding box center [369, 467] width 680 height 377
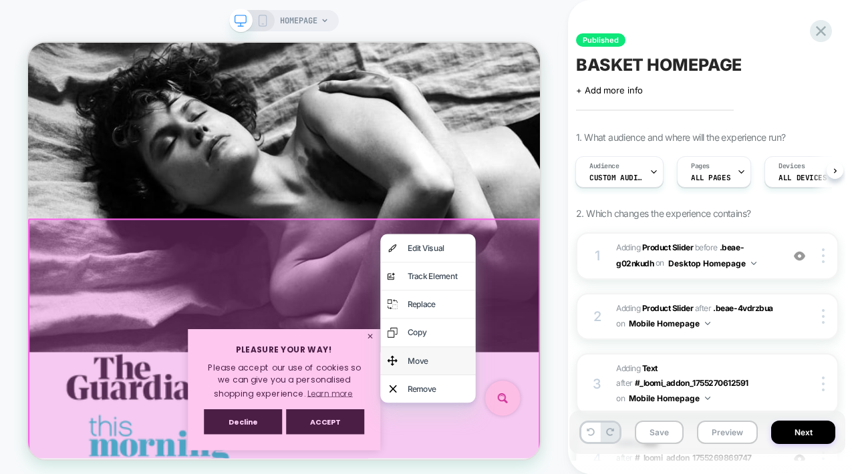
click at [527, 454] on div "Move" at bounding box center [561, 467] width 127 height 37
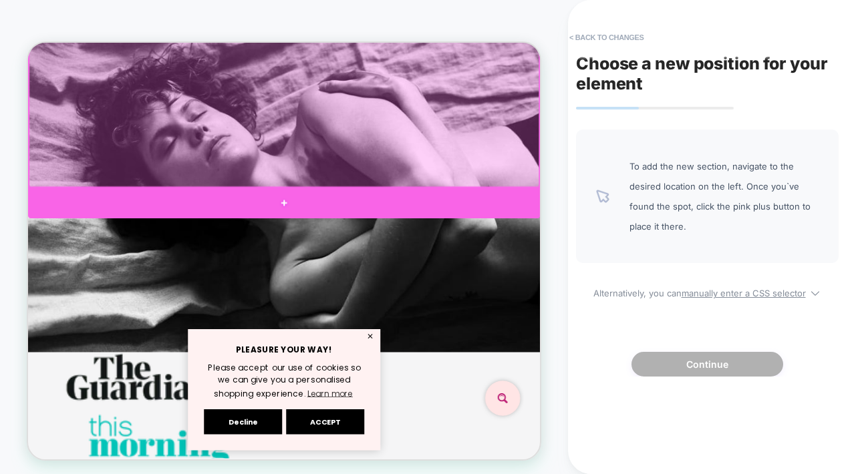
click at [370, 250] on div at bounding box center [369, 256] width 683 height 40
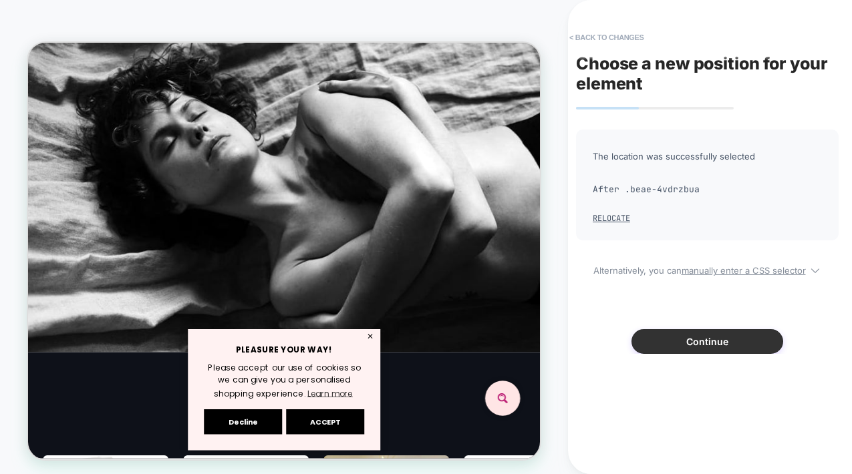
click at [707, 332] on button "Continue" at bounding box center [707, 341] width 152 height 25
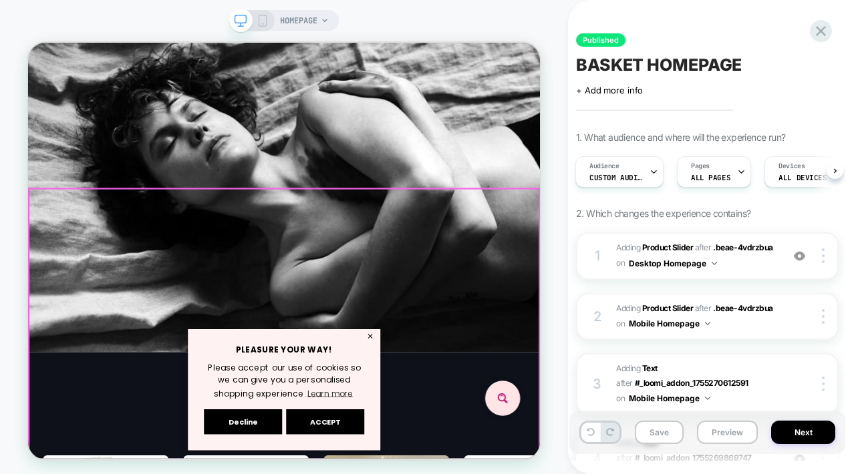
scroll to position [269, 0]
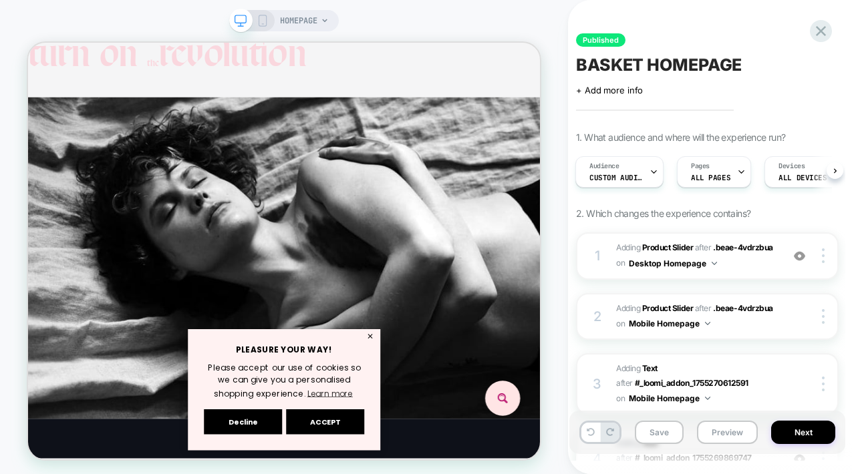
click at [261, 17] on icon at bounding box center [263, 21] width 12 height 12
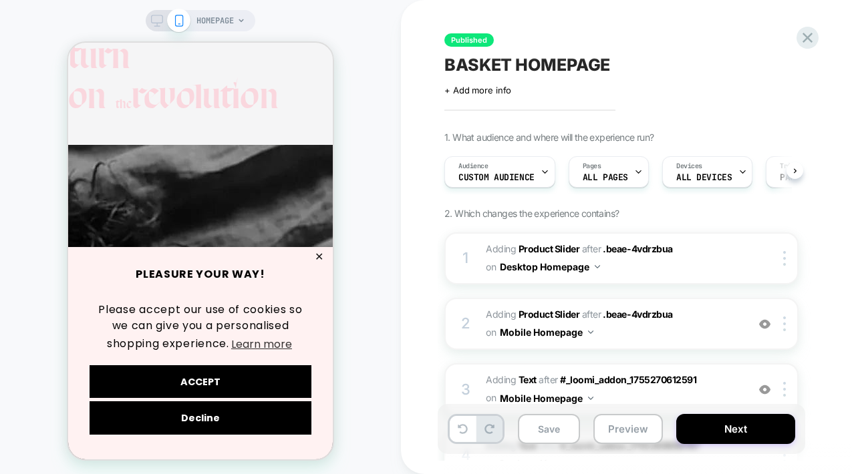
scroll to position [0, 1]
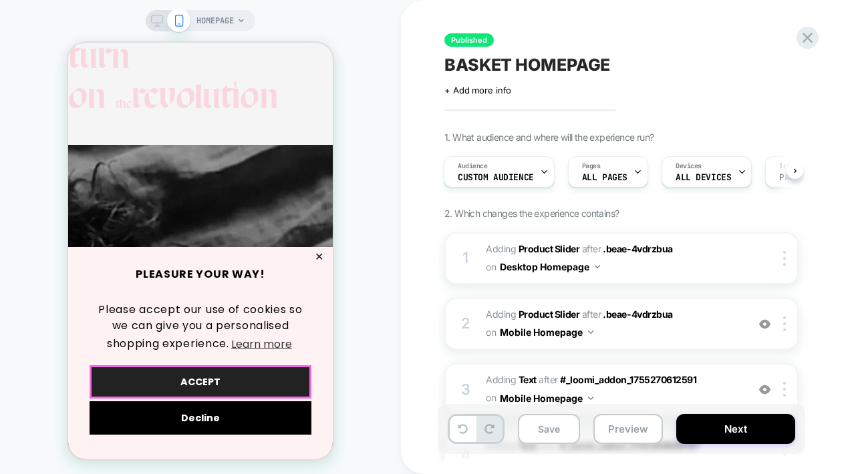
click at [205, 379] on button "ACCEPT" at bounding box center [201, 381] width 222 height 33
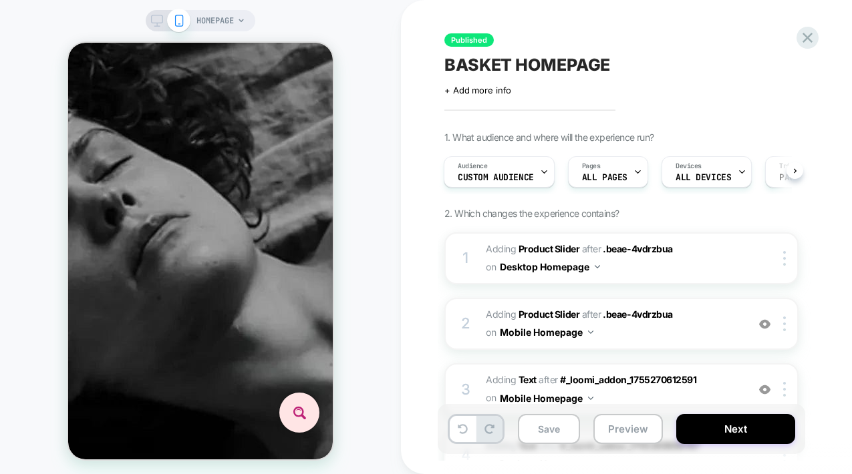
scroll to position [0, 593]
click at [155, 21] on icon at bounding box center [157, 21] width 12 height 12
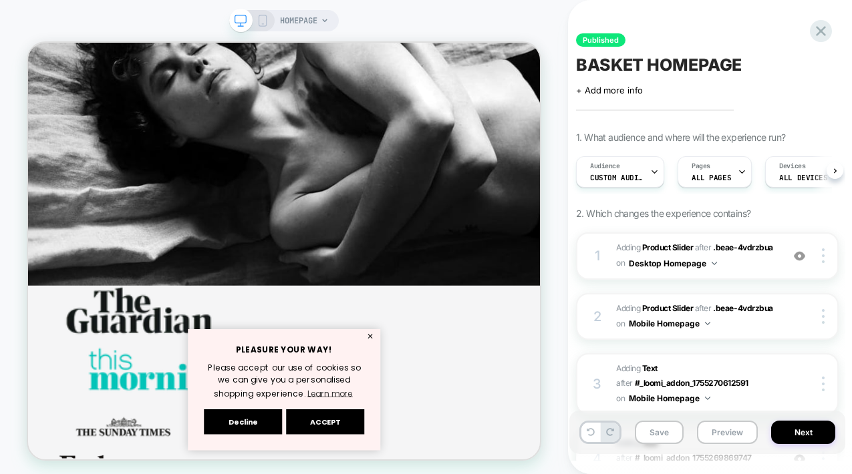
scroll to position [0, 1]
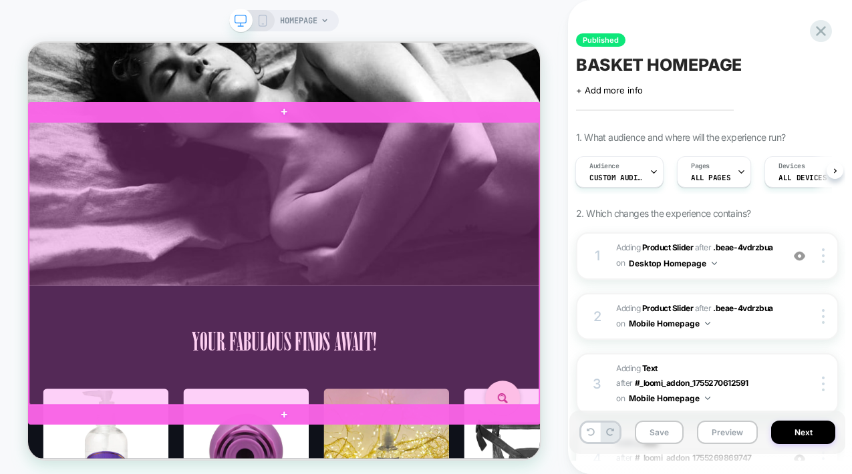
scroll to position [560, 0]
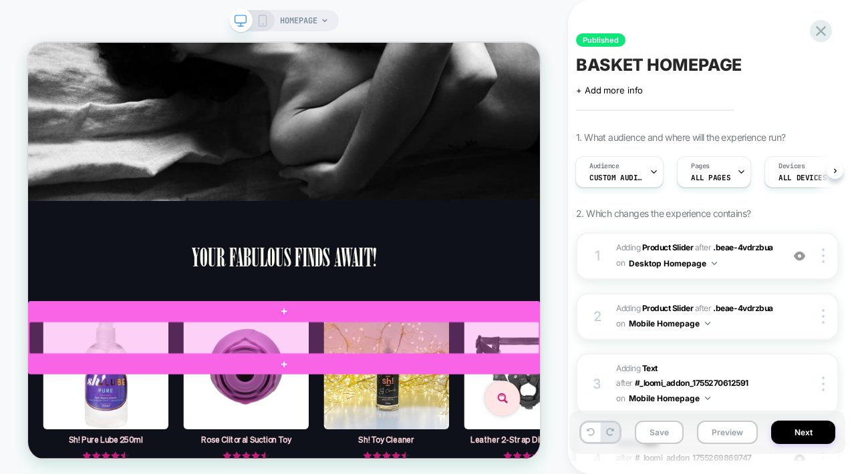
click at [271, 432] on div at bounding box center [369, 437] width 680 height 43
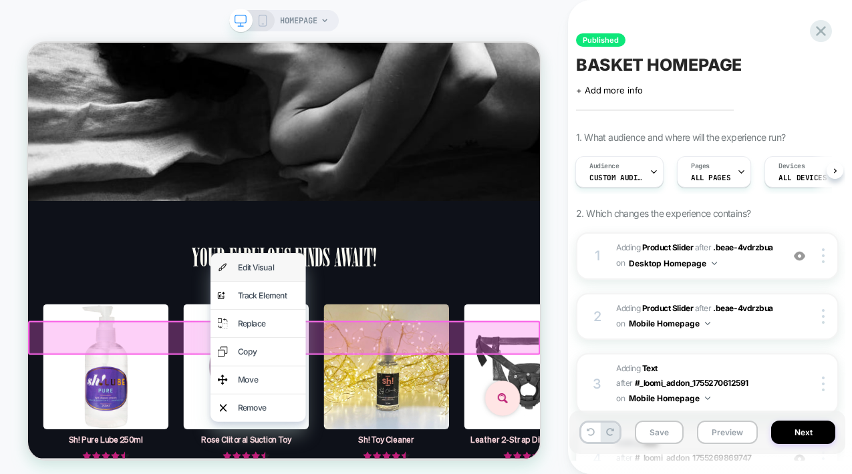
click at [333, 337] on div "Edit Visual" at bounding box center [348, 342] width 82 height 18
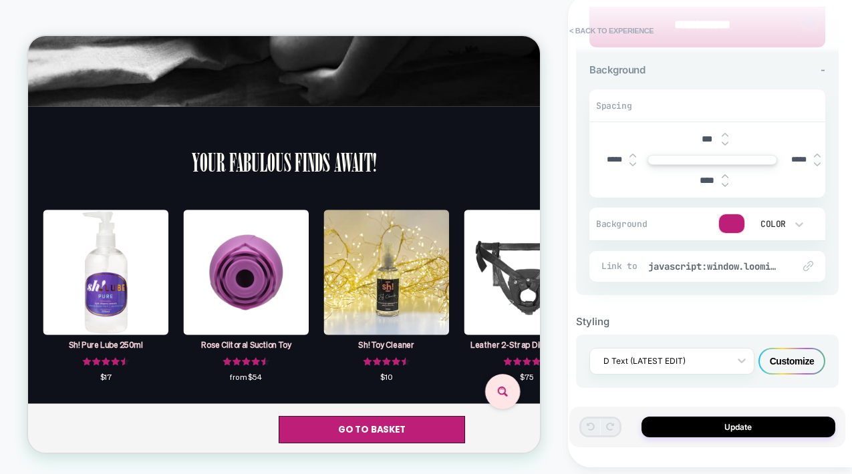
scroll to position [293, 0]
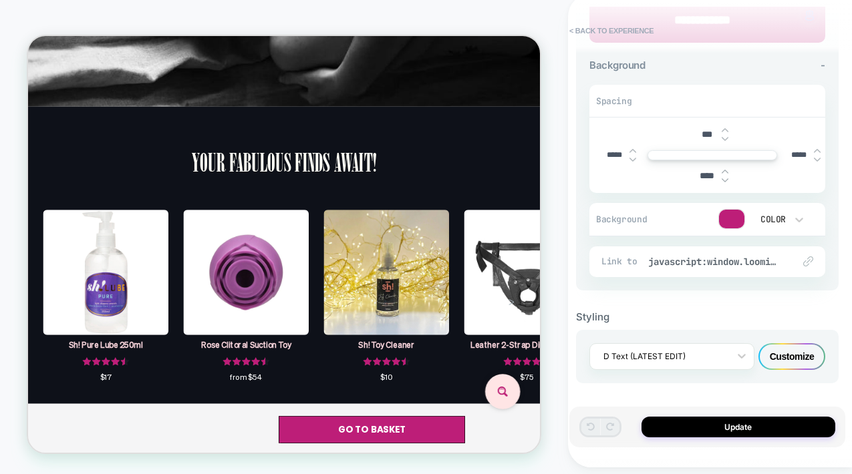
click at [794, 354] on div "Customize" at bounding box center [791, 356] width 67 height 27
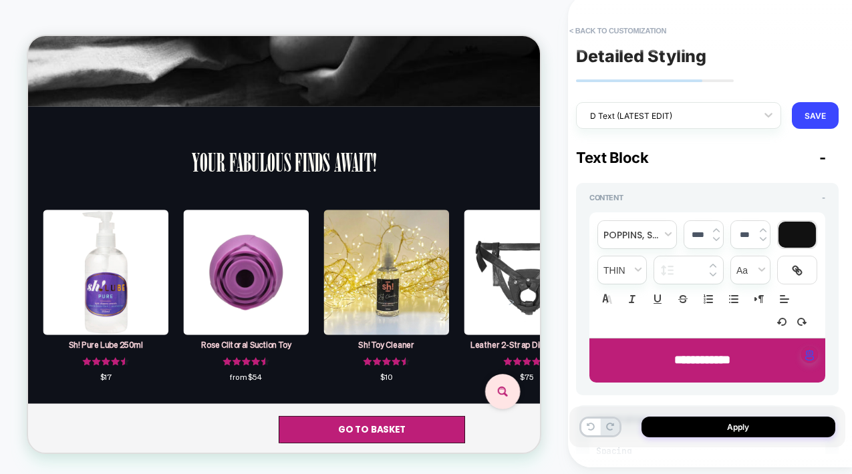
scroll to position [0, 0]
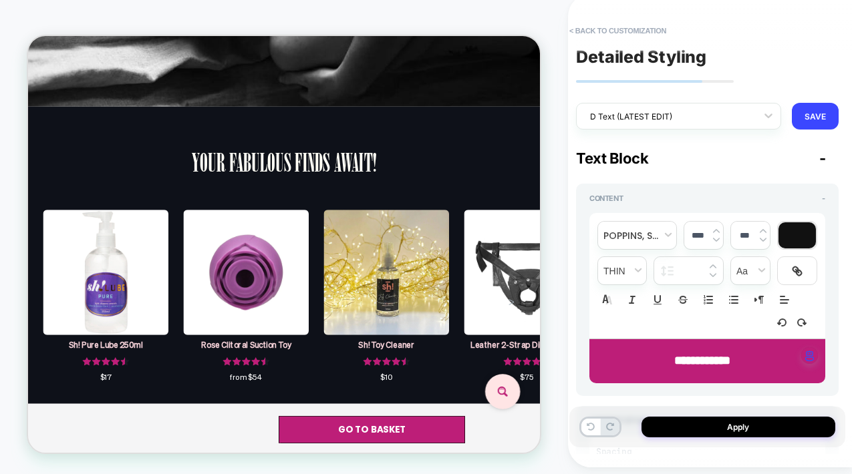
click at [632, 33] on button "< Back to customization" at bounding box center [618, 30] width 110 height 21
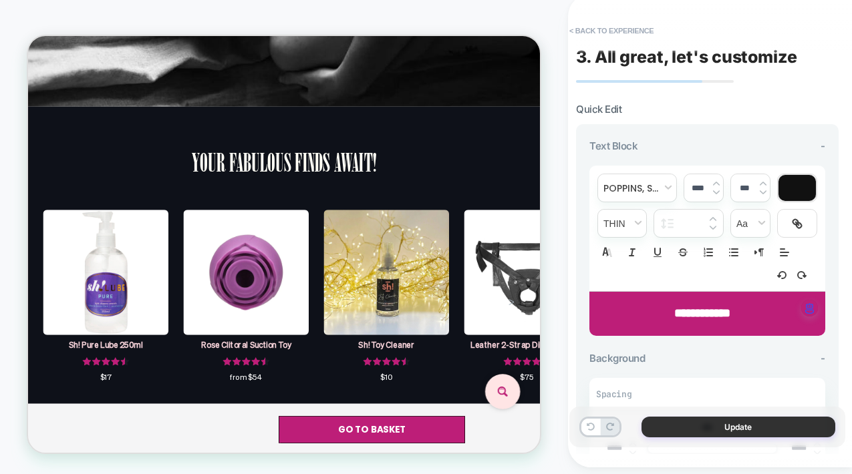
click at [746, 425] on button "Update" at bounding box center [738, 427] width 194 height 21
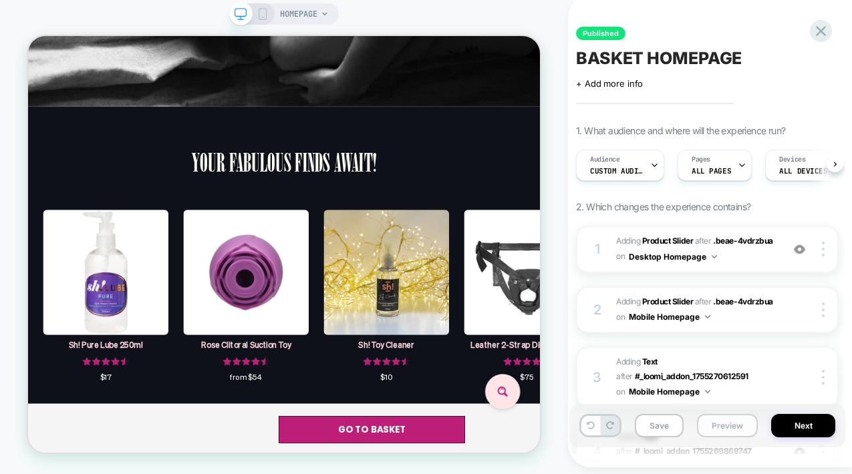
scroll to position [0, 1]
click at [793, 422] on button "Next" at bounding box center [803, 425] width 64 height 23
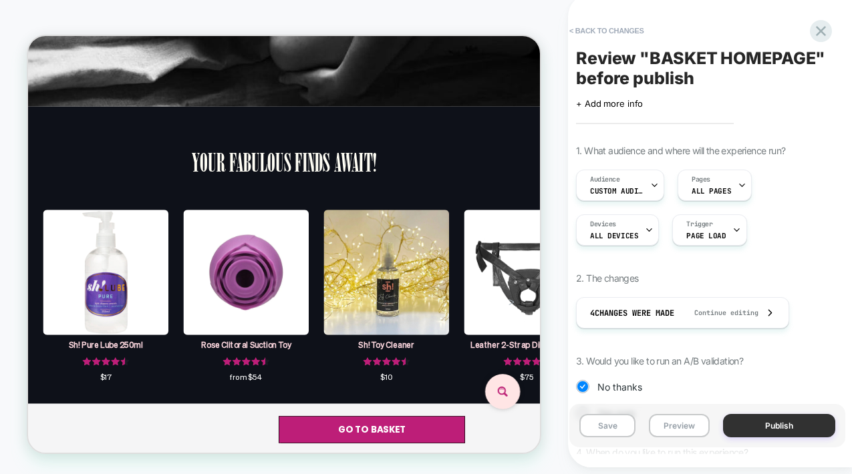
click at [793, 423] on button "Publish" at bounding box center [779, 425] width 112 height 23
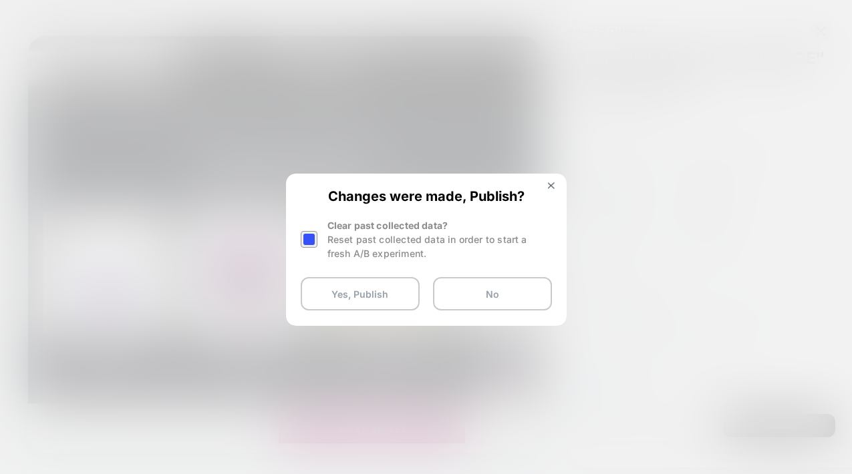
click at [306, 242] on div at bounding box center [309, 239] width 17 height 17
click at [331, 294] on button "Yes, Publish" at bounding box center [360, 293] width 119 height 33
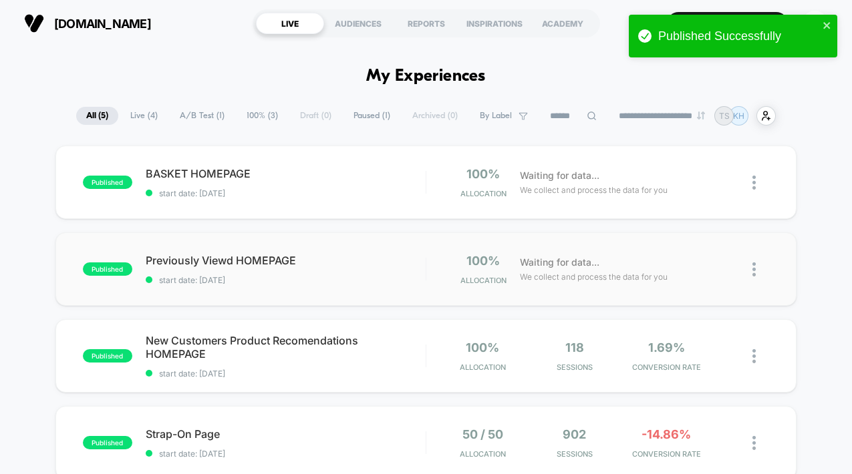
scroll to position [118, 0]
